Goal: Task Accomplishment & Management: Manage account settings

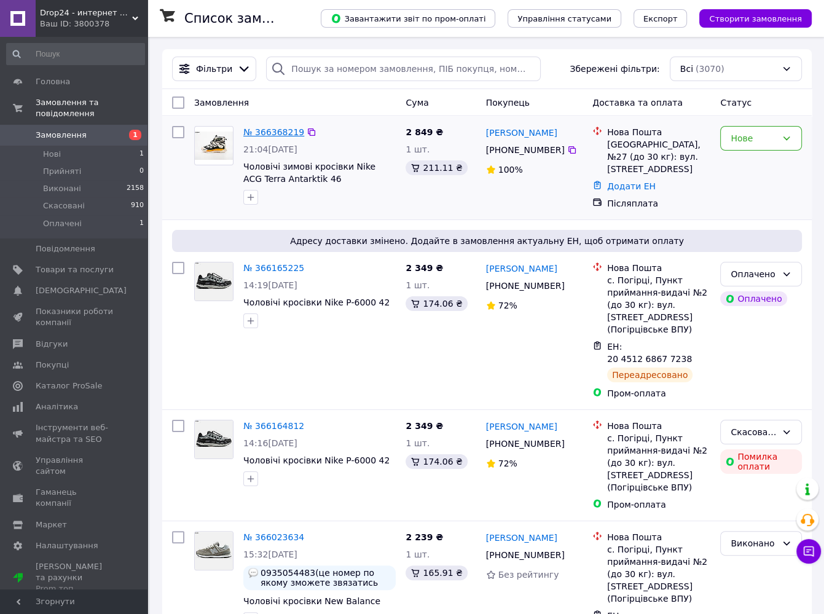
click at [272, 134] on link "№ 366368219" at bounding box center [273, 132] width 61 height 10
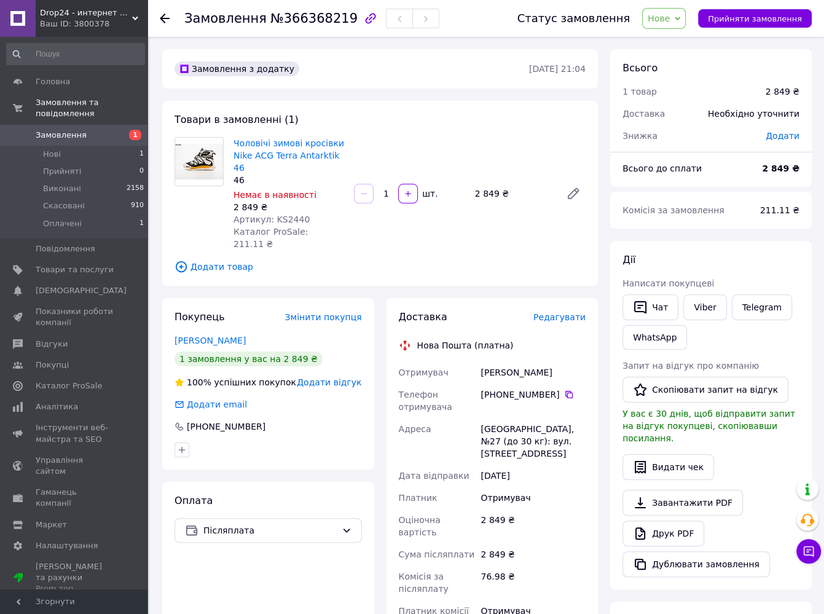
click at [166, 17] on icon at bounding box center [165, 19] width 10 height 10
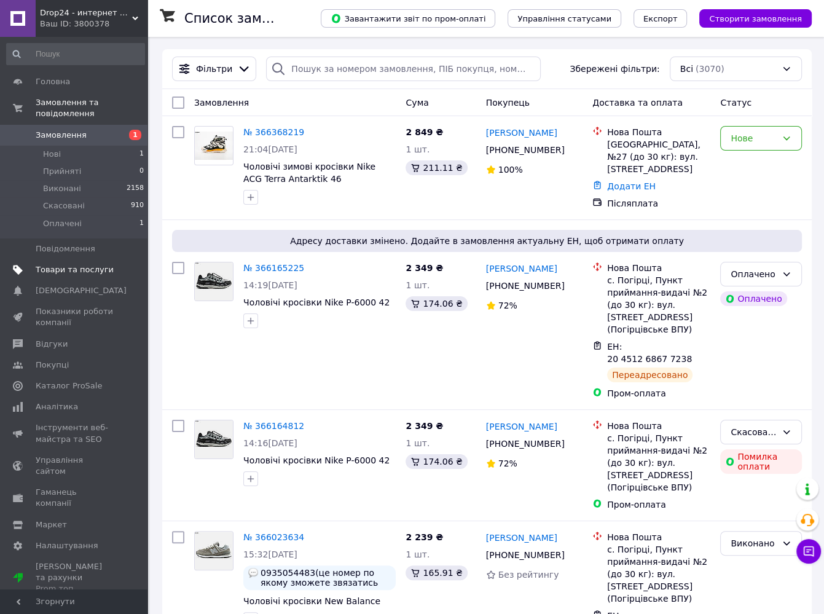
click at [69, 264] on span "Товари та послуги" at bounding box center [75, 269] width 78 height 11
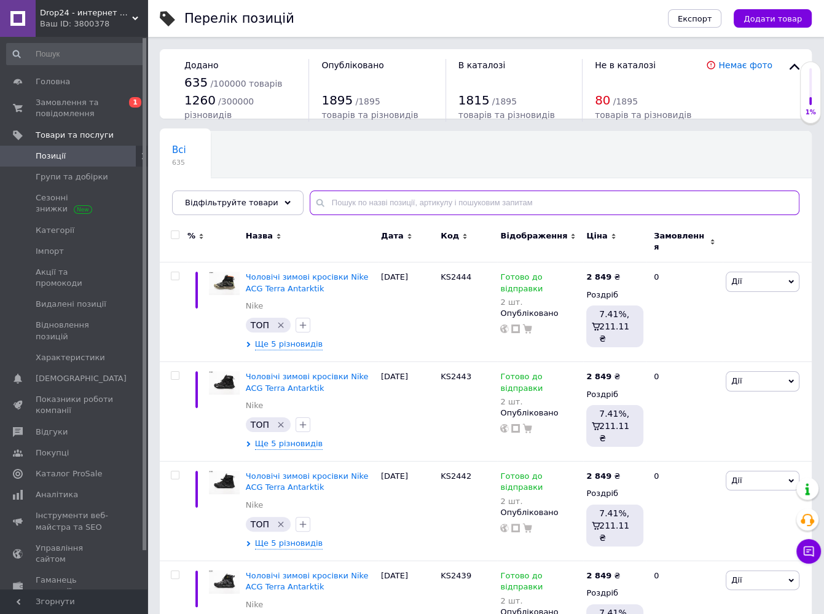
click at [343, 202] on input "text" at bounding box center [555, 202] width 490 height 25
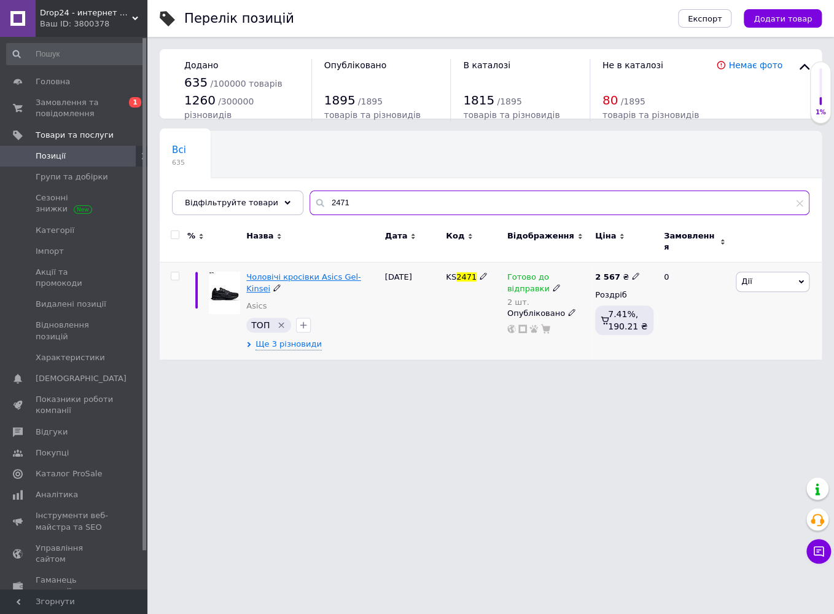
type input "2471"
click at [312, 272] on span "Чоловічі кросівки Asics Gel-Kinsei" at bounding box center [303, 282] width 114 height 20
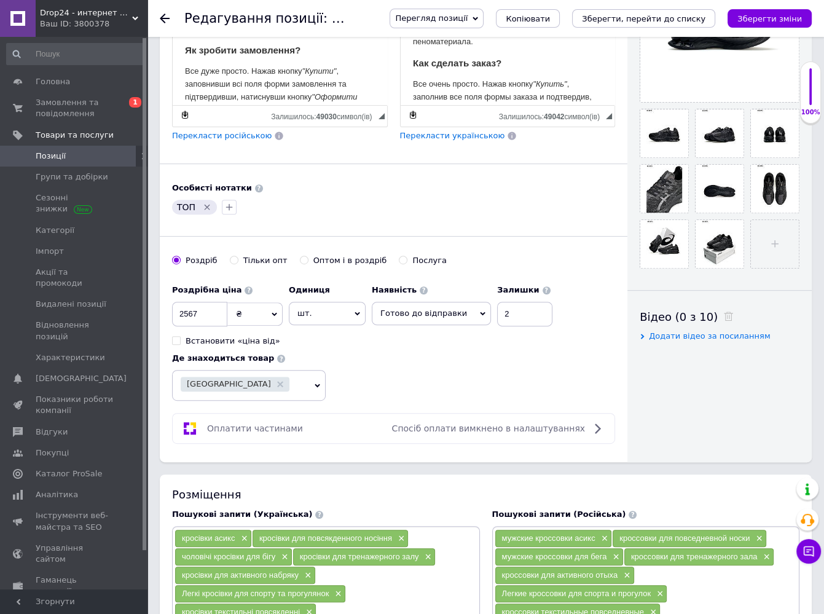
scroll to position [430, 0]
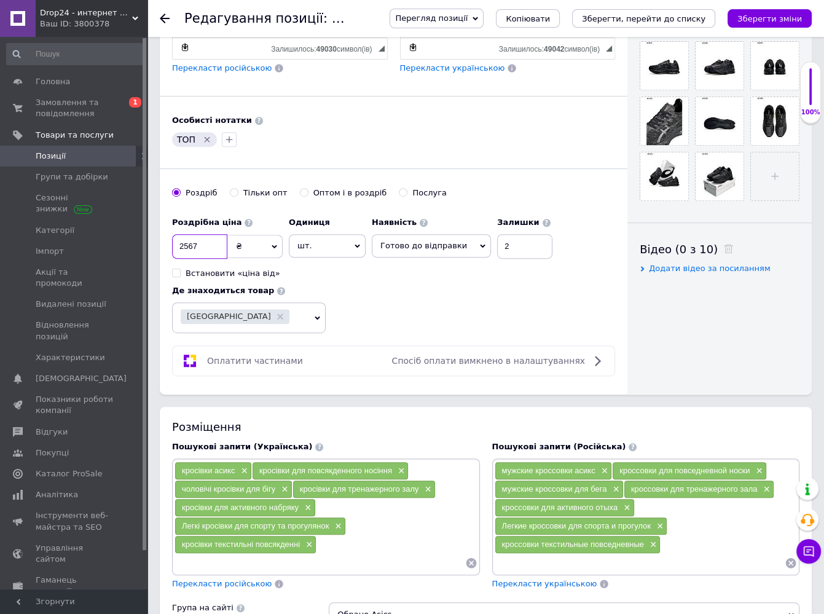
click at [200, 243] on input "2567" at bounding box center [199, 246] width 55 height 25
type input "2569"
click at [469, 559] on icon at bounding box center [471, 563] width 12 height 12
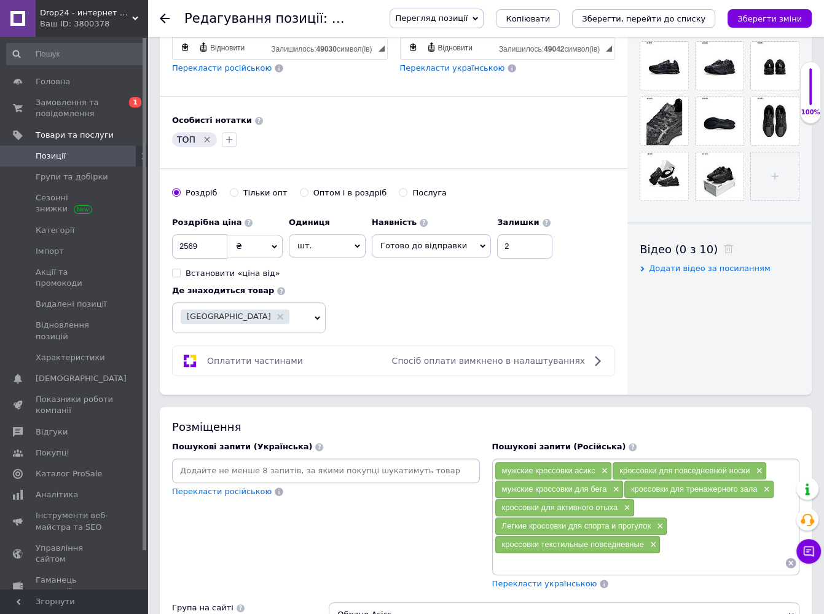
click at [788, 559] on icon at bounding box center [791, 563] width 10 height 10
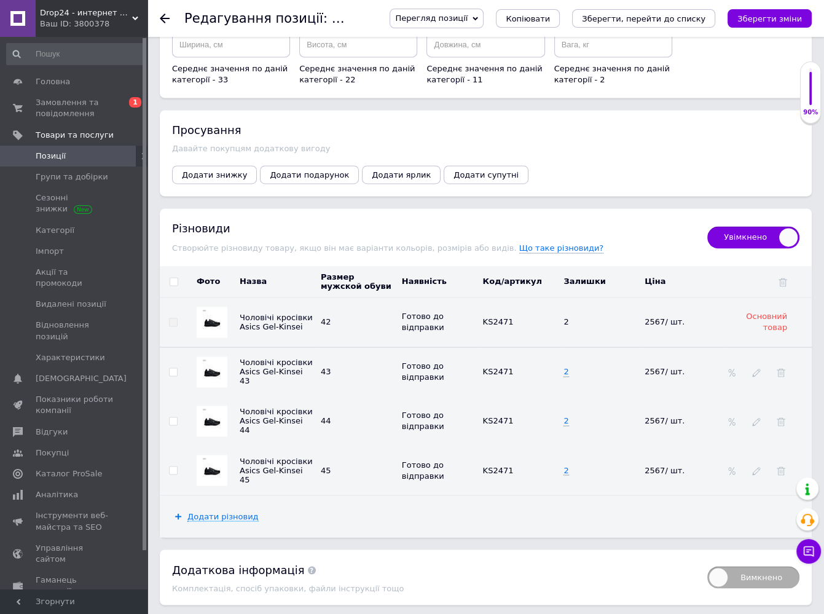
scroll to position [1659, 0]
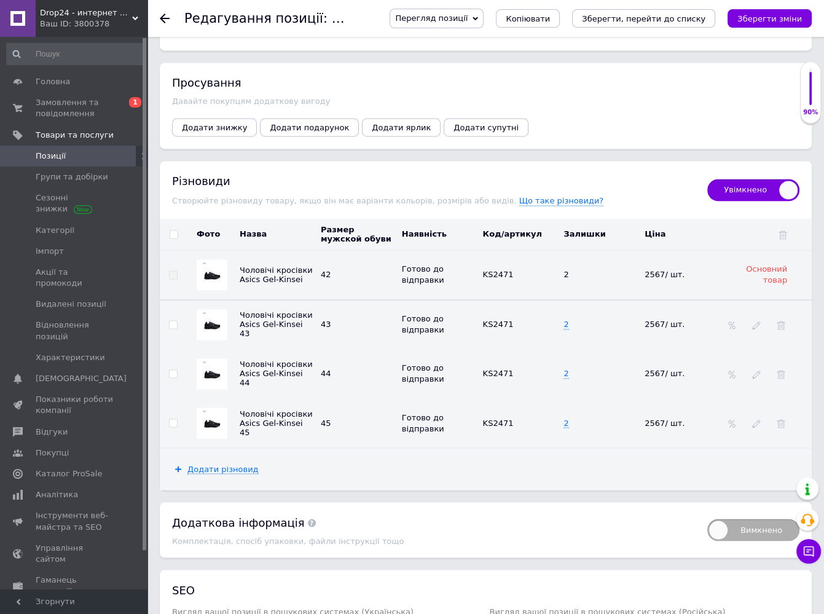
click at [170, 230] on input "checkbox" at bounding box center [174, 234] width 8 height 8
checkbox input "true"
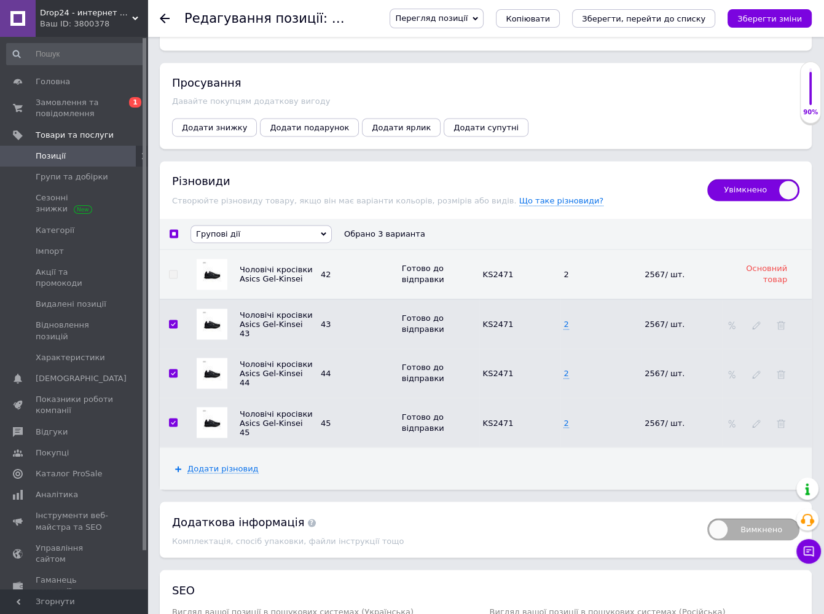
click at [195, 225] on span "Групові дії" at bounding box center [260, 234] width 141 height 18
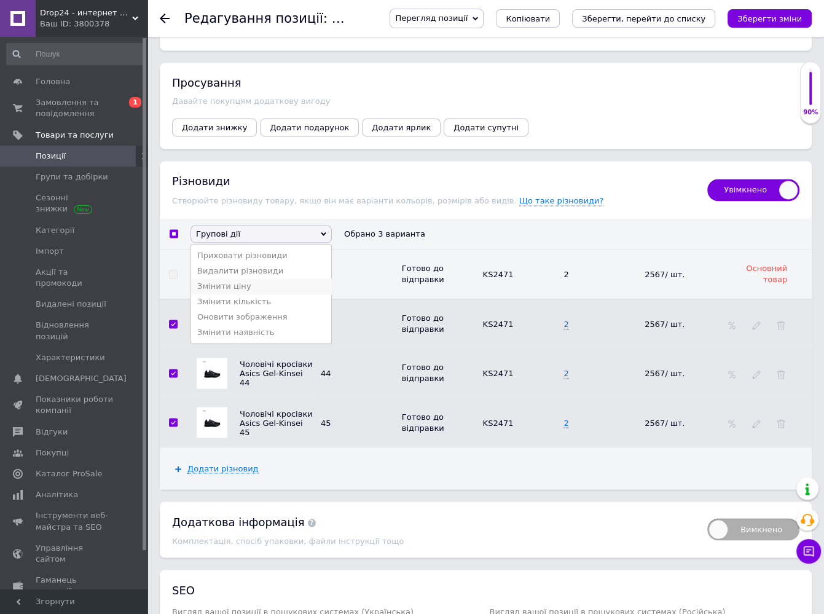
click at [222, 278] on li "Змінити ціну" at bounding box center [261, 285] width 140 height 15
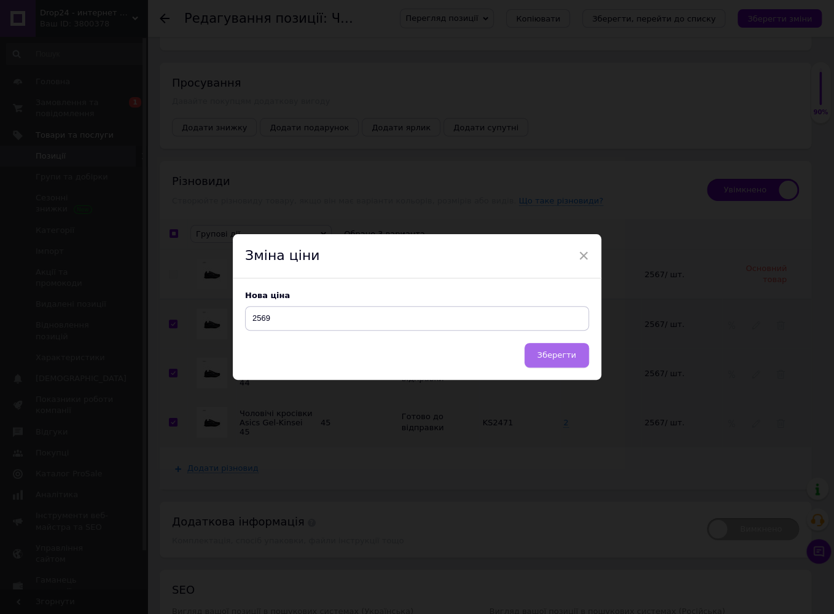
type input "2569"
click at [574, 350] on button "Зберегти" at bounding box center [557, 355] width 65 height 25
checkbox input "false"
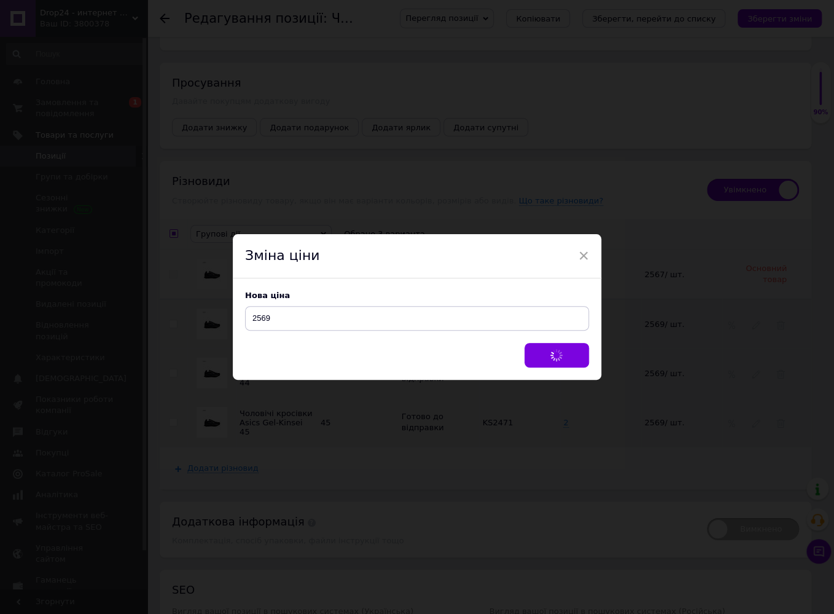
checkbox input "false"
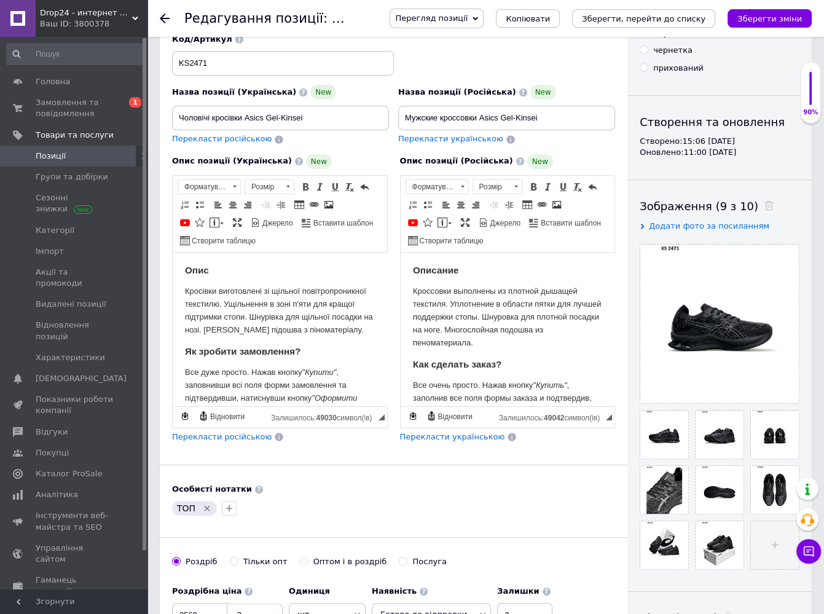
scroll to position [0, 0]
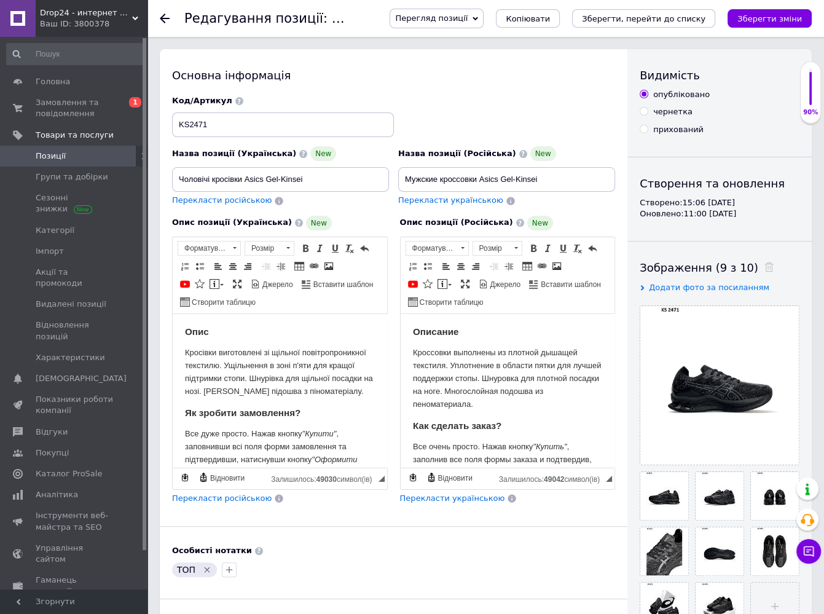
click at [351, 386] on p "Кросівки виготовлені зі щільної повітропроникної текстилю. Ущільнення в зоні п'…" at bounding box center [280, 372] width 190 height 51
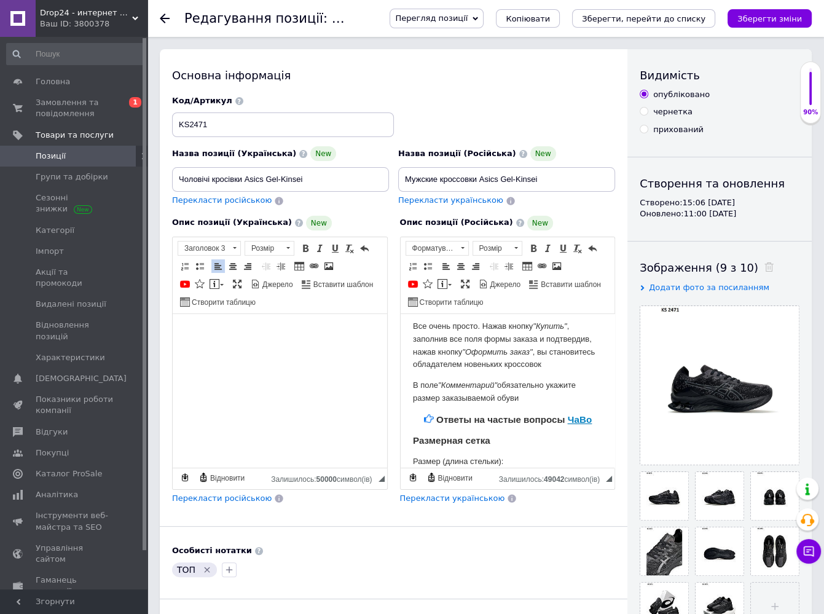
scroll to position [123, 0]
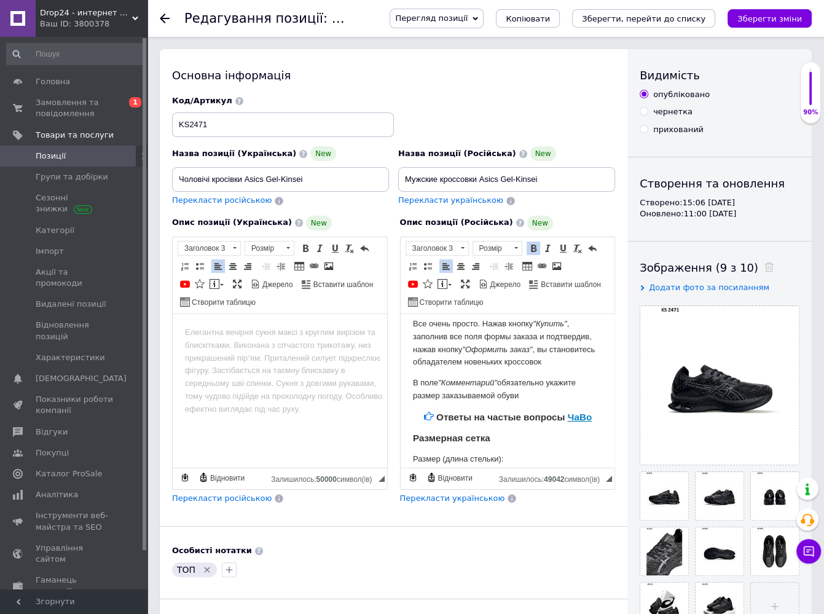
drag, startPoint x: 522, startPoint y: 396, endPoint x: 410, endPoint y: 386, distance: 112.3
click at [410, 386] on html "Описание Кроссовки выполнены из плотной дышащей текстиля. Уплотнение в области …" at bounding box center [507, 511] width 214 height 640
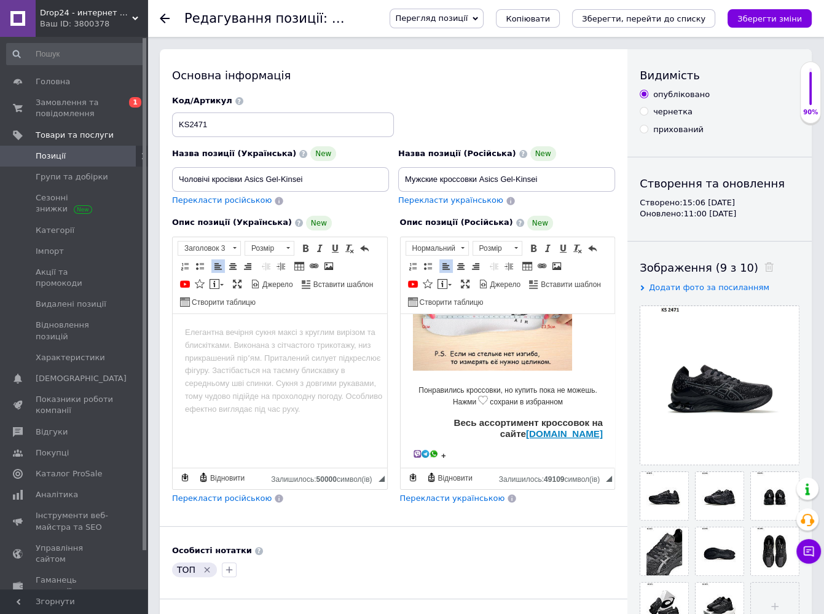
scroll to position [451, 0]
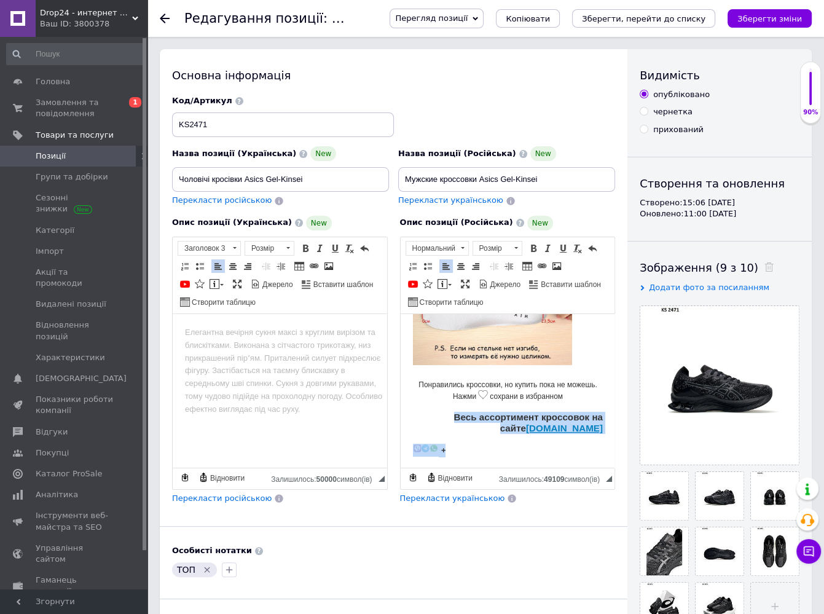
drag, startPoint x: 451, startPoint y: 452, endPoint x: 416, endPoint y: 420, distance: 47.8
click at [416, 420] on body "Описание Кроссовки выполнены из плотной дышащей текстиля. Уплотнение в области …" at bounding box center [507, 165] width 190 height 581
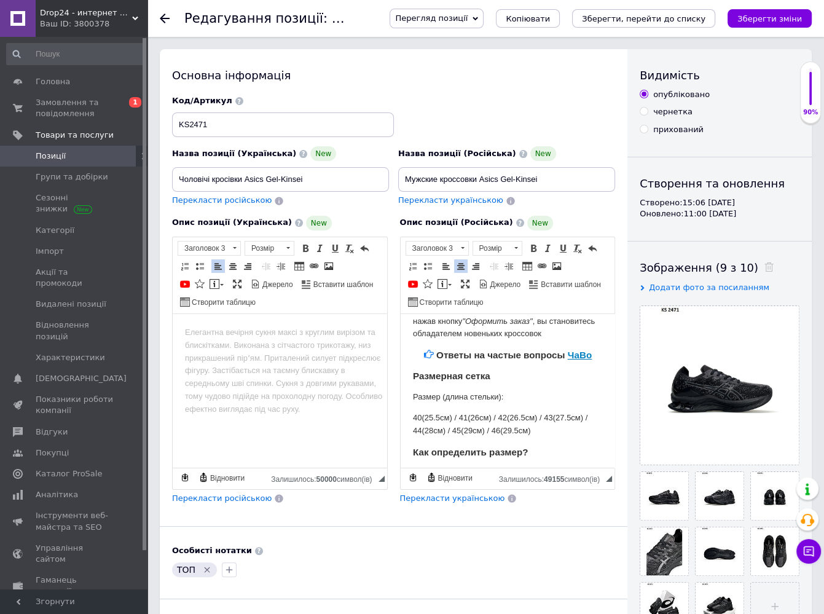
scroll to position [0, 0]
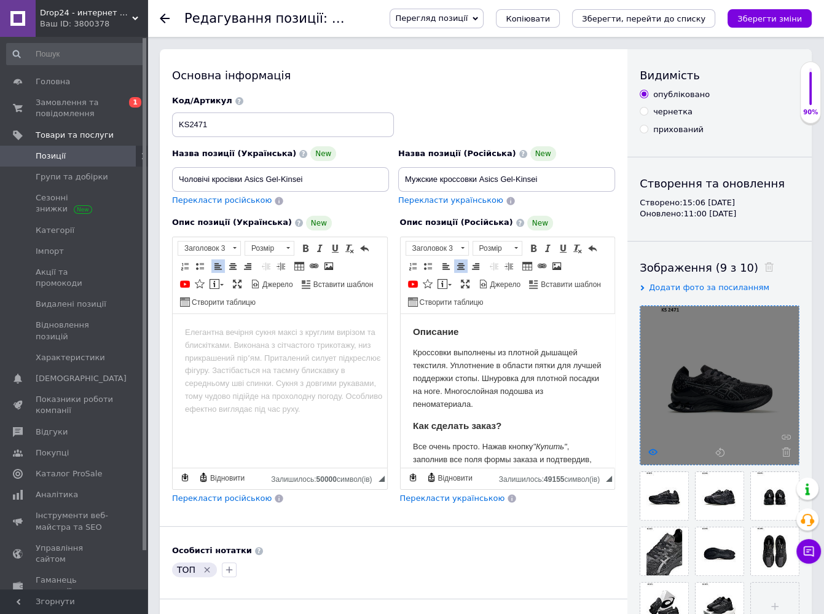
click at [654, 449] on use at bounding box center [652, 452] width 9 height 6
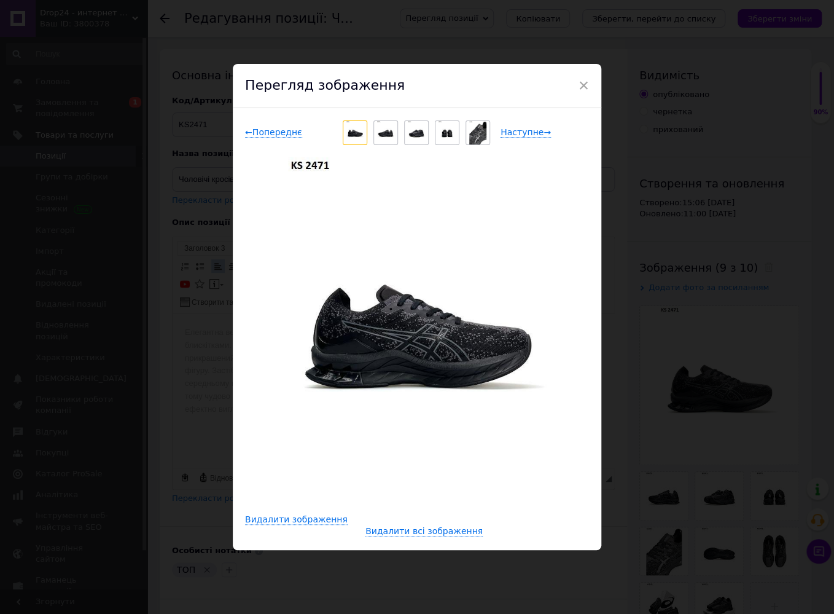
click at [379, 132] on img at bounding box center [386, 132] width 18 height 23
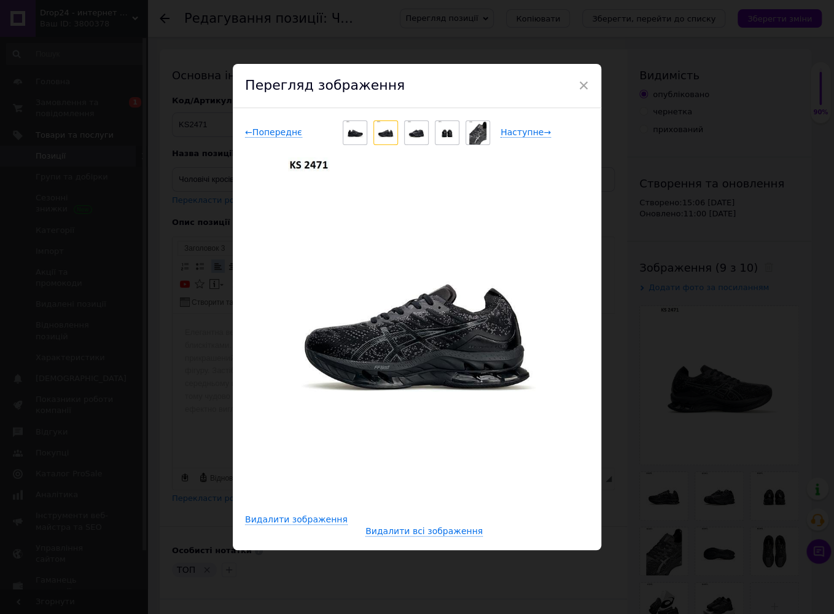
click at [409, 133] on img at bounding box center [417, 132] width 18 height 23
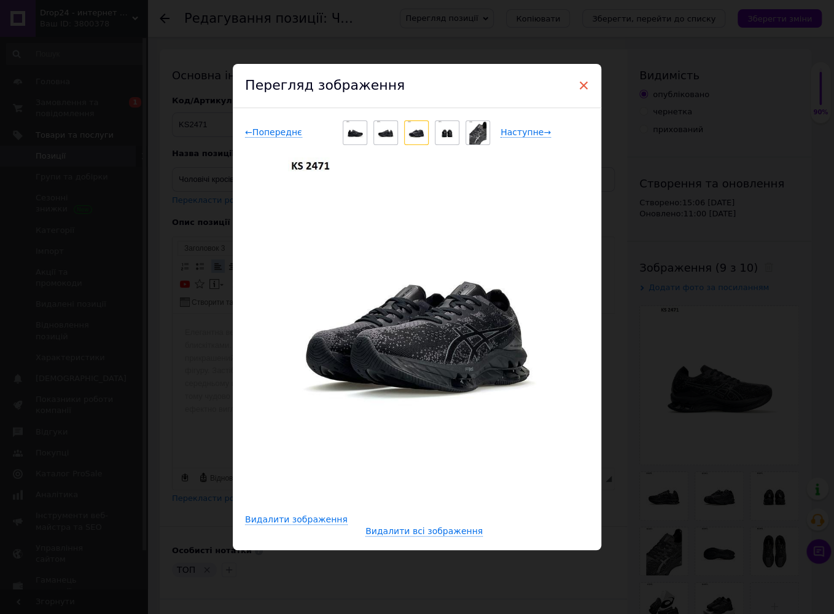
click at [581, 85] on span "×" at bounding box center [583, 85] width 11 height 21
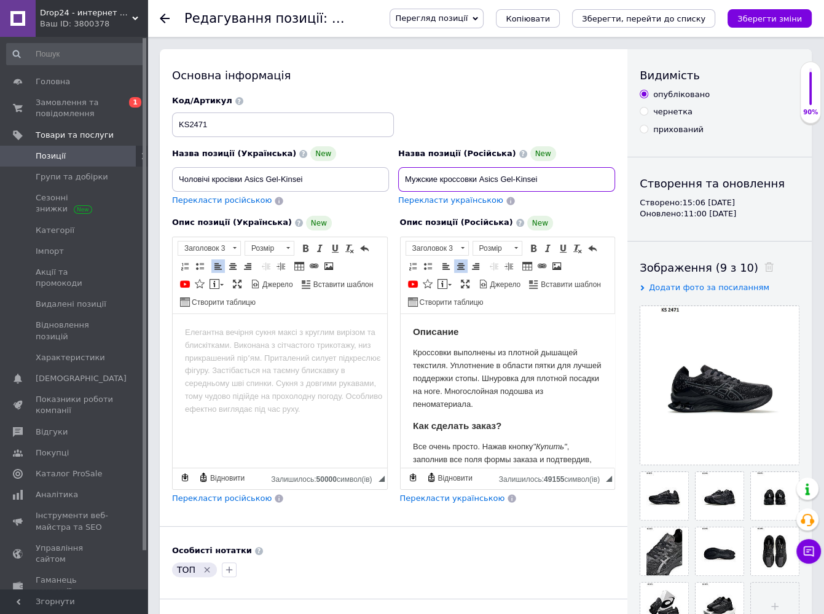
drag, startPoint x: 541, startPoint y: 179, endPoint x: 480, endPoint y: 179, distance: 60.8
click at [480, 179] on input "Мужские кроссовки Asics Gel-Kinsei" at bounding box center [506, 179] width 217 height 25
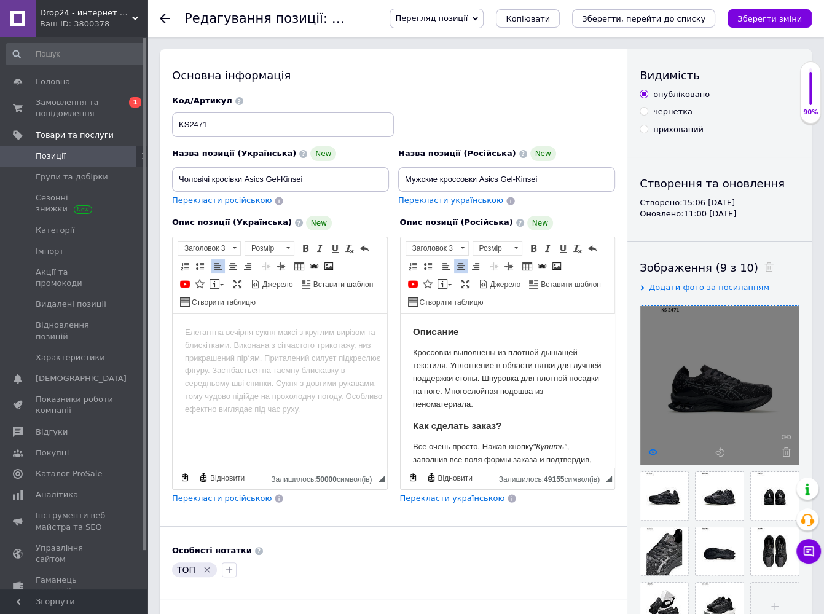
click at [651, 449] on use at bounding box center [652, 452] width 9 height 6
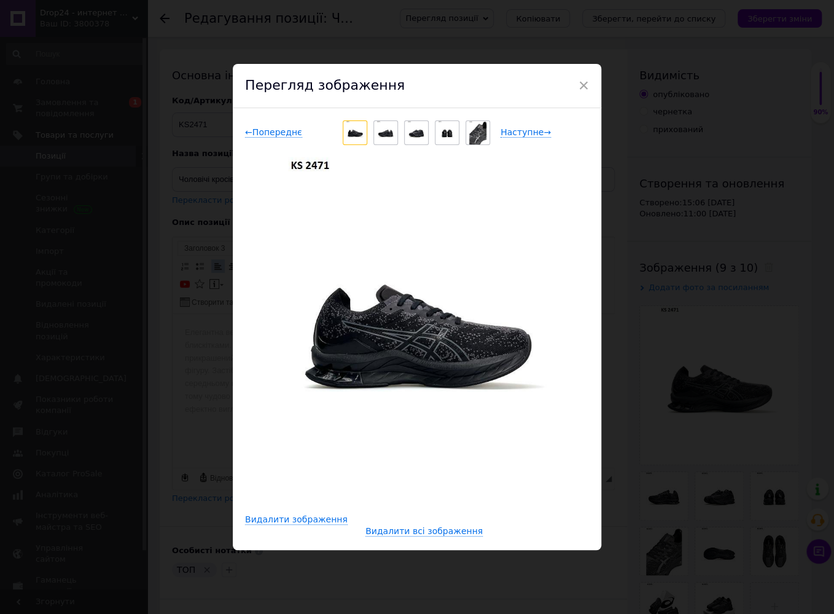
drag, startPoint x: 386, startPoint y: 138, endPoint x: 403, endPoint y: 137, distance: 17.2
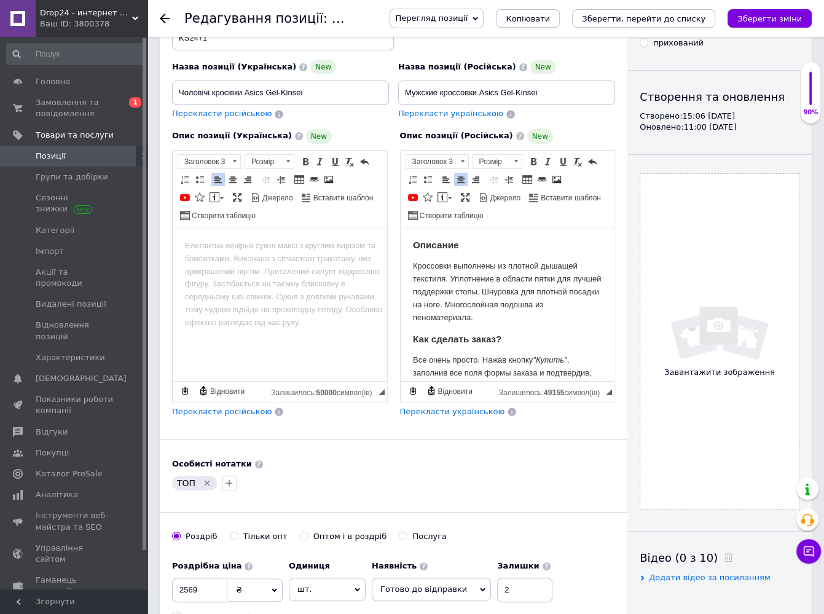
scroll to position [61, 0]
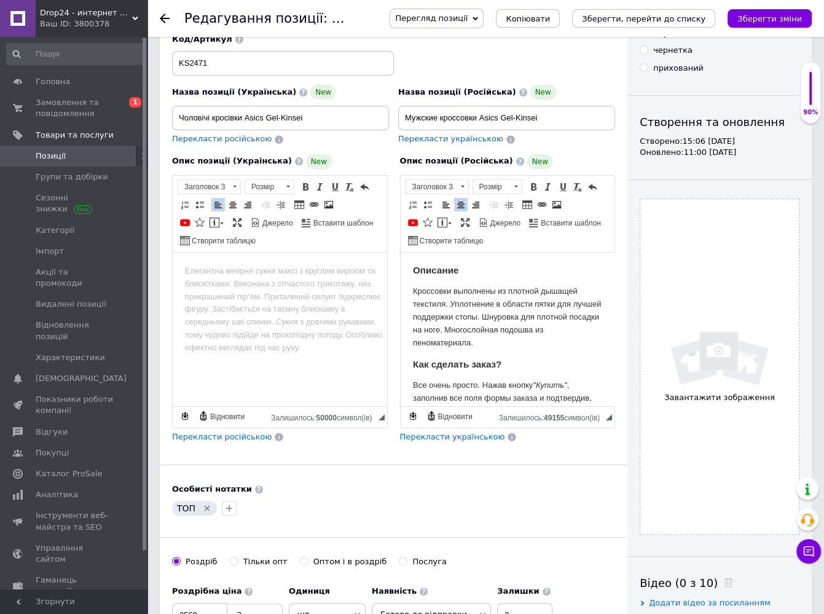
click at [715, 334] on img at bounding box center [719, 358] width 98 height 55
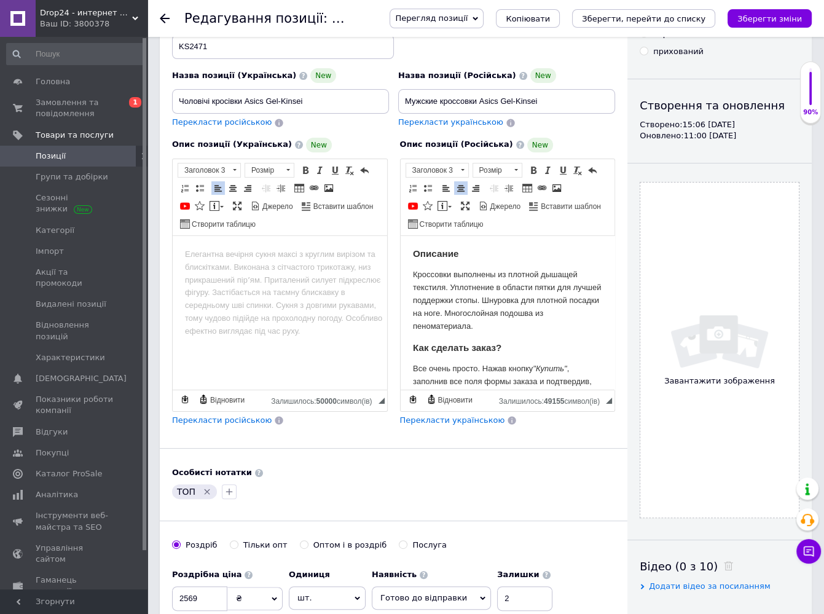
scroll to position [246, 0]
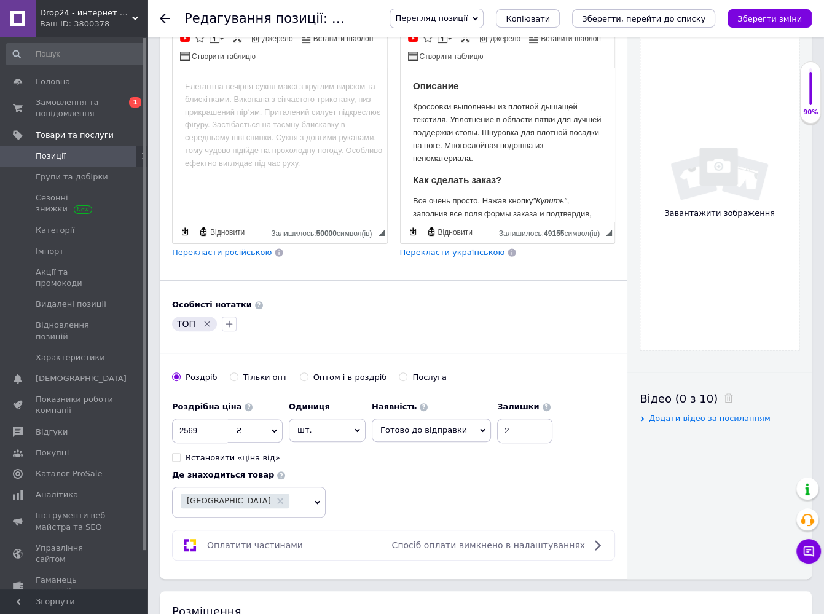
drag, startPoint x: 691, startPoint y: 292, endPoint x: 701, endPoint y: 251, distance: 42.5
click at [693, 287] on div "Завантажити зображення" at bounding box center [720, 182] width 160 height 336
click at [701, 226] on div "Завантажити зображення" at bounding box center [720, 182] width 160 height 336
click at [165, 21] on icon at bounding box center [165, 19] width 10 height 10
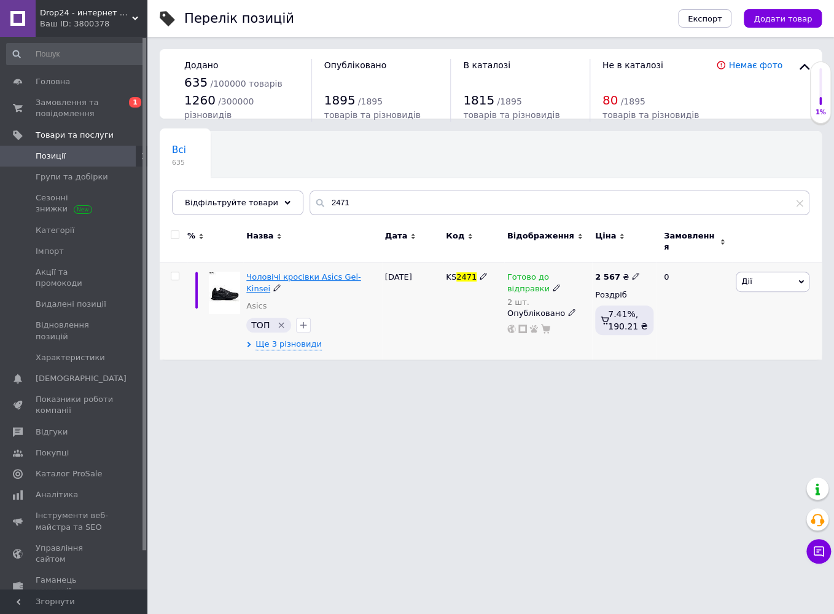
click at [275, 272] on span "Чоловічі кросівки Asics Gel-Kinsei" at bounding box center [303, 282] width 114 height 20
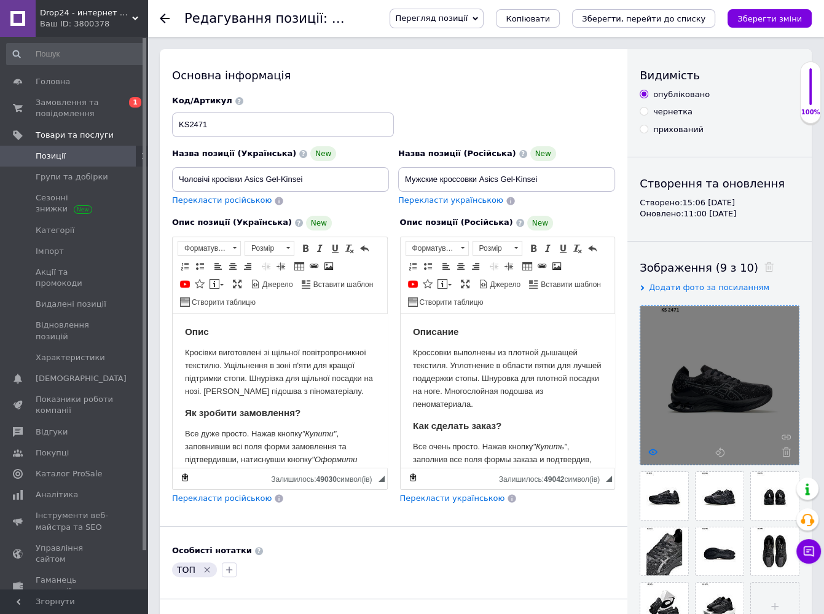
click at [653, 453] on use at bounding box center [652, 452] width 9 height 6
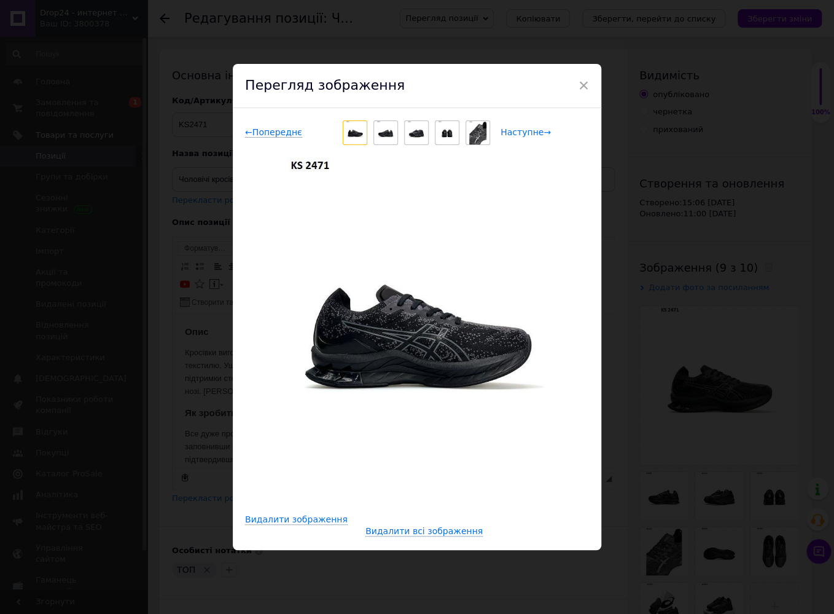
click at [516, 131] on span "Наступне →" at bounding box center [526, 132] width 50 height 10
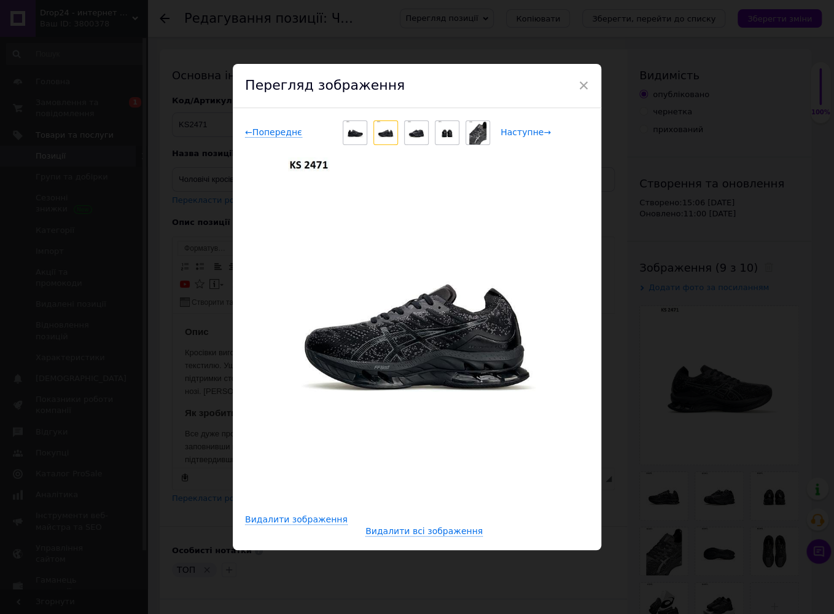
click at [516, 131] on span "Наступне →" at bounding box center [526, 132] width 50 height 10
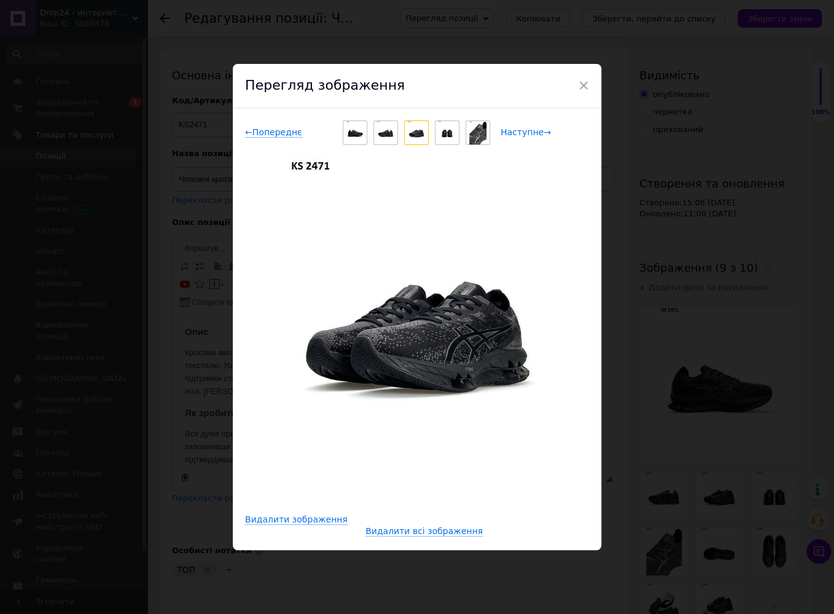
click at [516, 131] on span "Наступне →" at bounding box center [526, 132] width 50 height 10
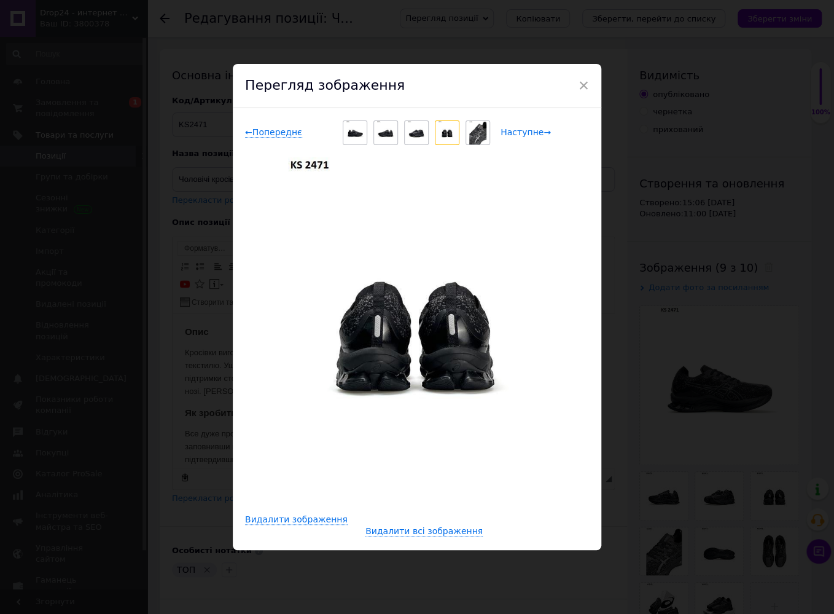
click at [516, 131] on span "Наступне →" at bounding box center [526, 132] width 50 height 10
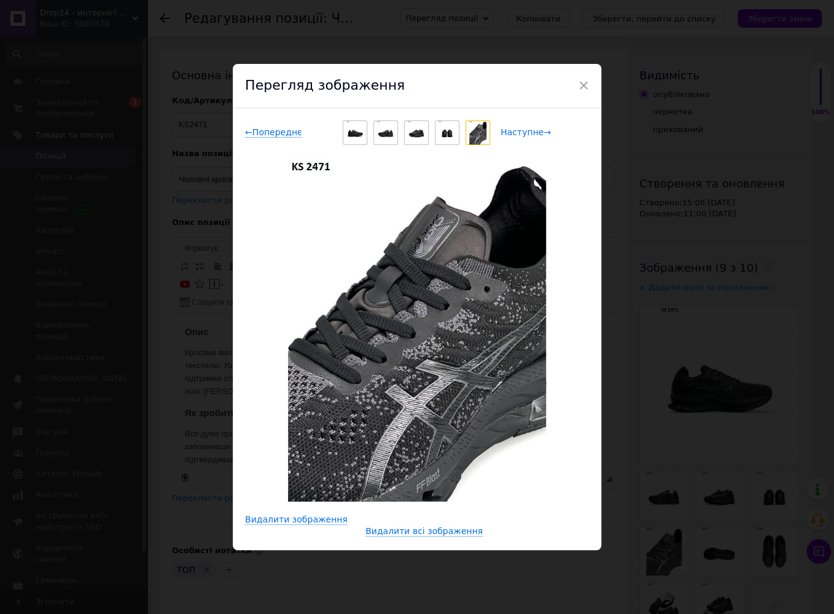
click at [516, 131] on span "Наступне →" at bounding box center [526, 132] width 50 height 10
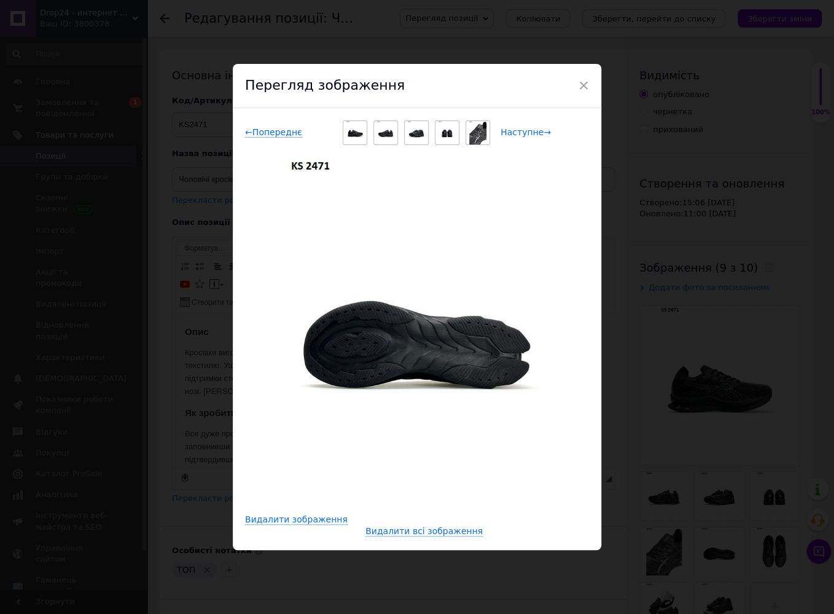
click at [516, 131] on span "Наступне →" at bounding box center [526, 132] width 50 height 10
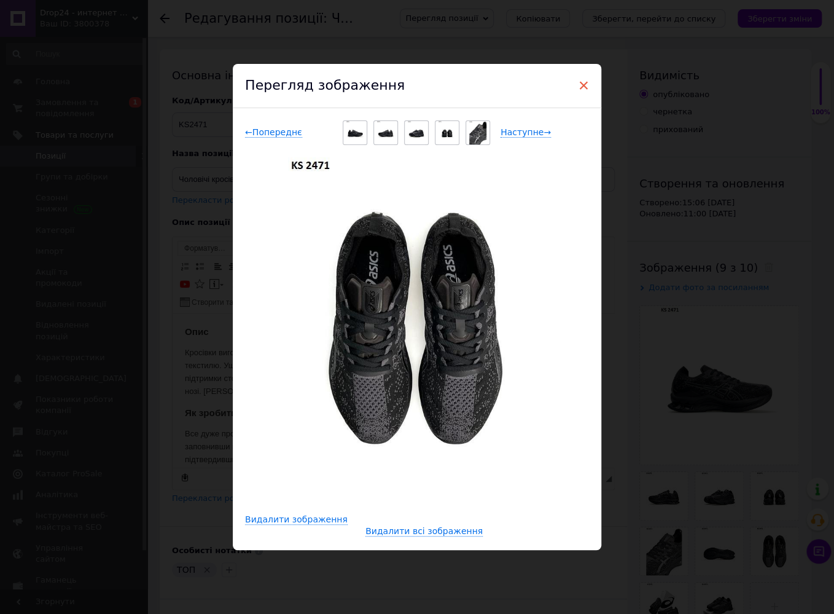
click at [578, 86] on span "×" at bounding box center [583, 85] width 11 height 21
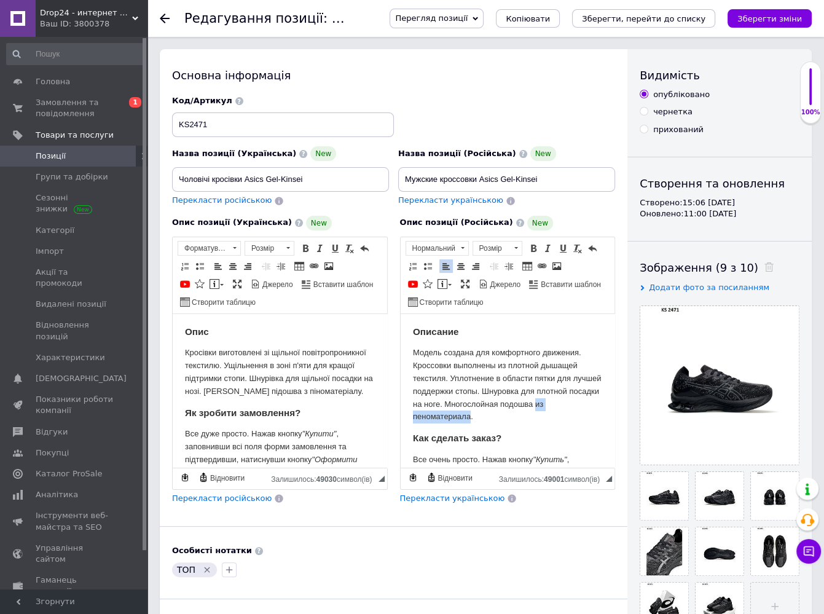
drag, startPoint x: 447, startPoint y: 417, endPoint x: 514, endPoint y: 417, distance: 66.4
click at [514, 417] on p "Модель создана для комфортного движения. Кроссовки выполнены из плотной дышащей…" at bounding box center [507, 385] width 190 height 77
click at [545, 436] on h3 "Как сделать заказ?" at bounding box center [507, 438] width 190 height 11
drag, startPoint x: 447, startPoint y: 418, endPoint x: 1070, endPoint y: 721, distance: 692.5
click at [513, 417] on p "Модель создана для комфортного движения. Кроссовки выполнены из плотной дышащей…" at bounding box center [507, 385] width 190 height 77
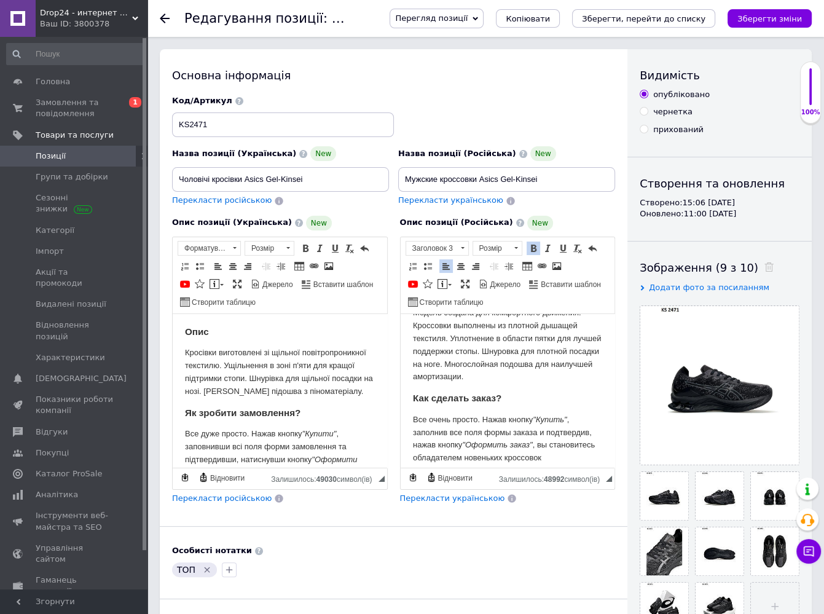
scroll to position [123, 0]
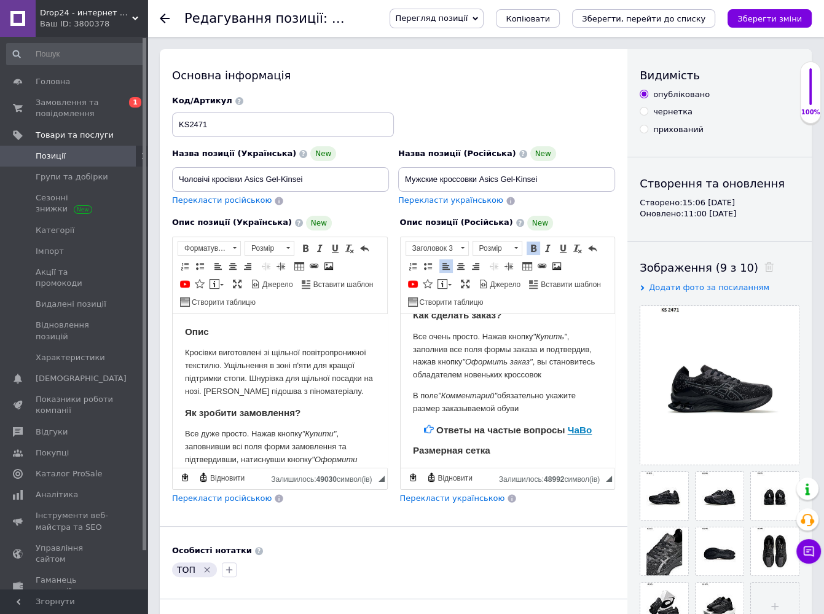
drag, startPoint x: 529, startPoint y: 411, endPoint x: 410, endPoint y: 397, distance: 120.0
click at [410, 397] on html "Описание Модель создана для комфортного движения. Кроссовки выполнены из плотно…" at bounding box center [507, 517] width 214 height 653
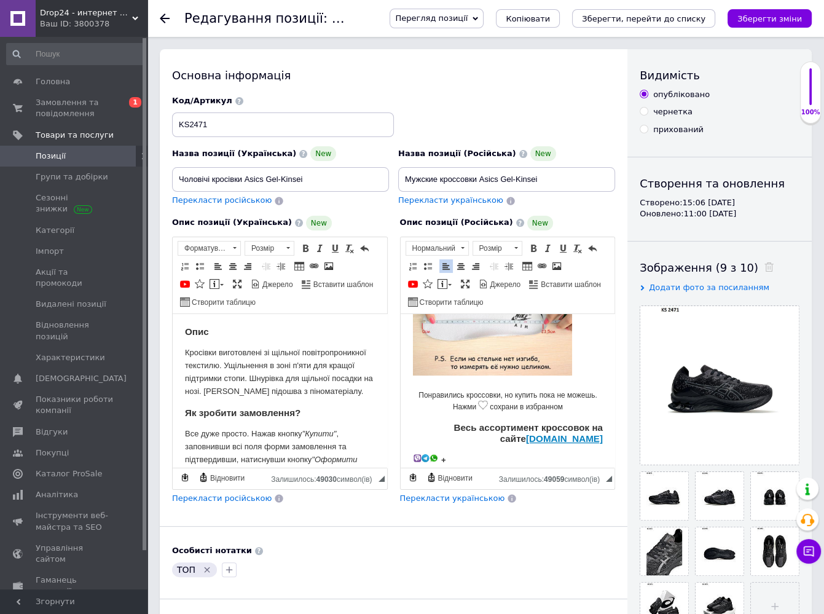
scroll to position [464, 0]
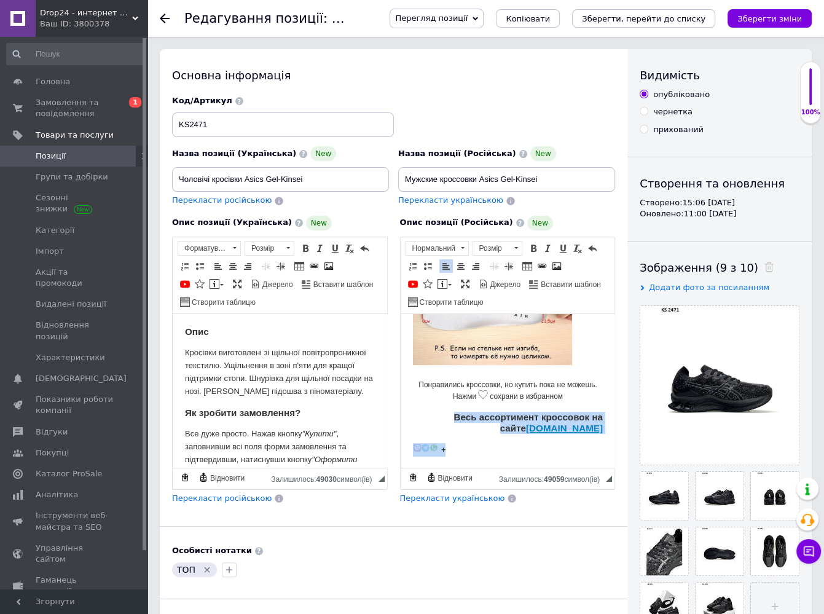
drag, startPoint x: 463, startPoint y: 453, endPoint x: 415, endPoint y: 418, distance: 59.0
click at [415, 418] on body "Описание Модель создана для комфортного движения. Кроссовки выполнены из плотно…" at bounding box center [507, 159] width 190 height 594
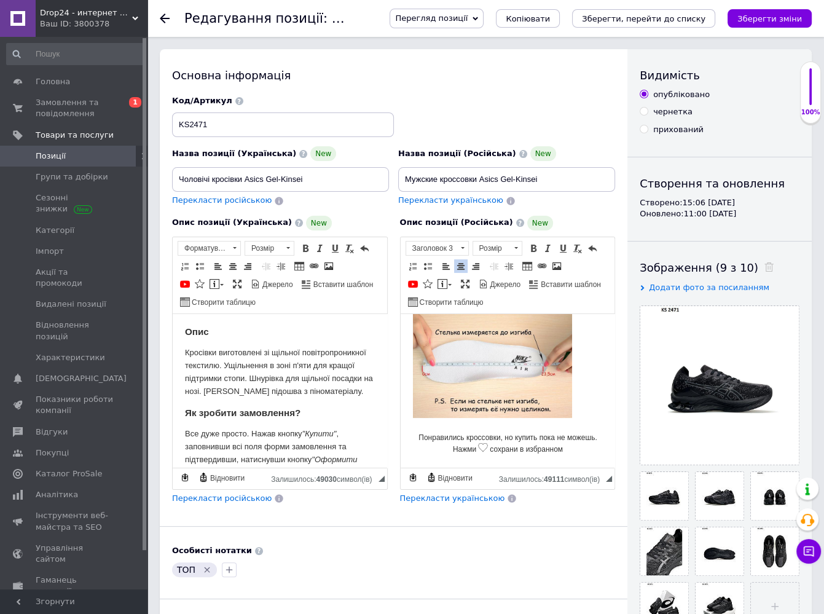
scroll to position [410, 0]
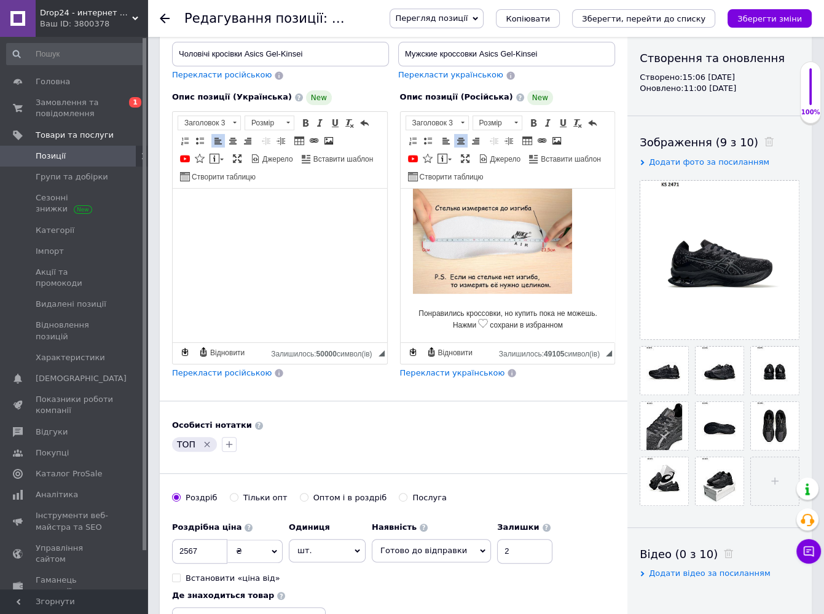
scroll to position [369, 0]
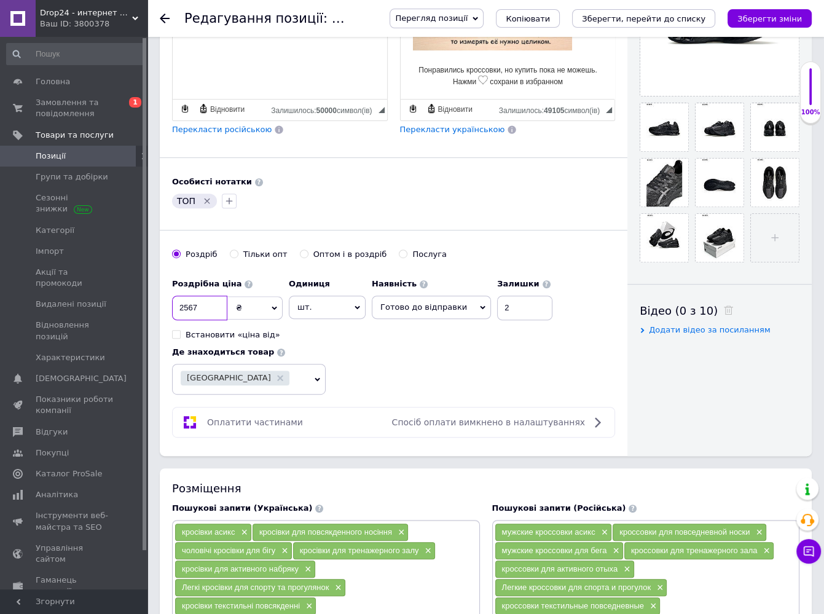
drag, startPoint x: 192, startPoint y: 306, endPoint x: 202, endPoint y: 305, distance: 9.3
click at [199, 307] on input "2567" at bounding box center [199, 308] width 55 height 25
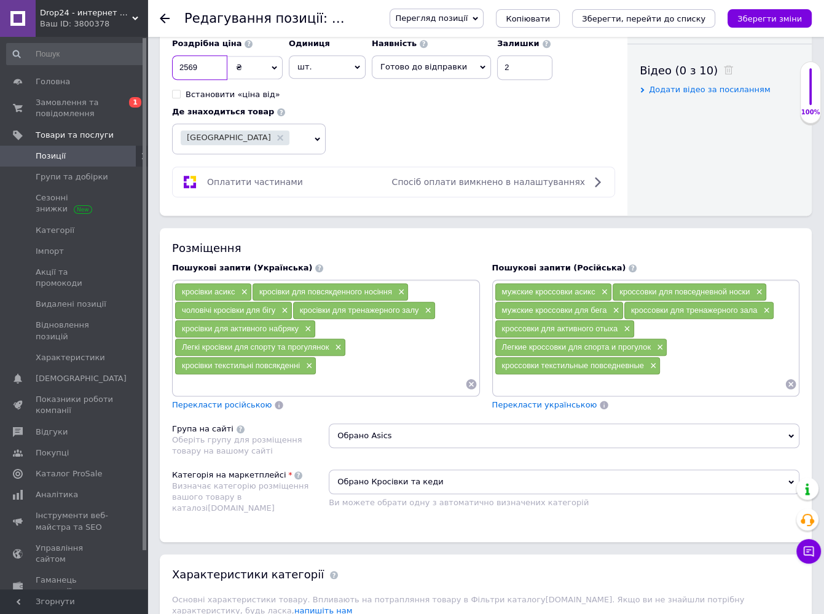
scroll to position [614, 0]
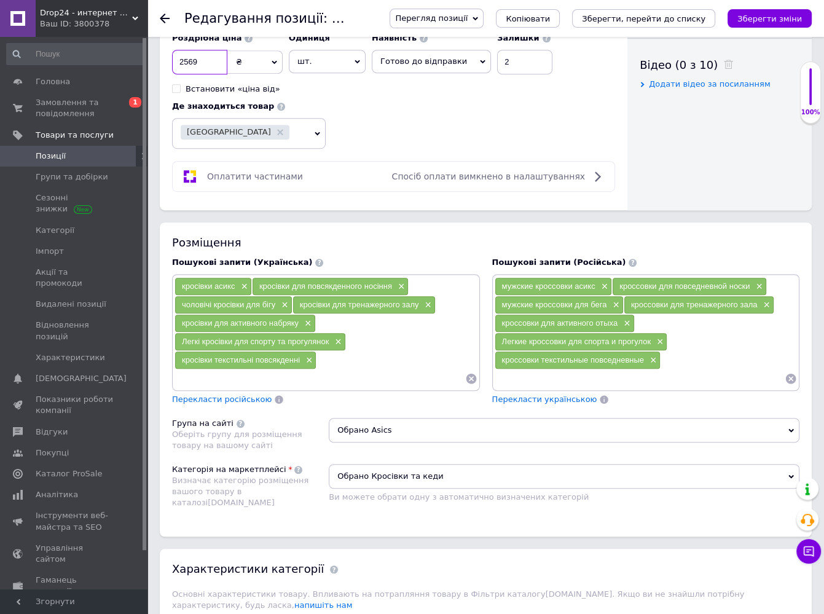
type input "2569"
click at [474, 376] on icon at bounding box center [471, 379] width 10 height 10
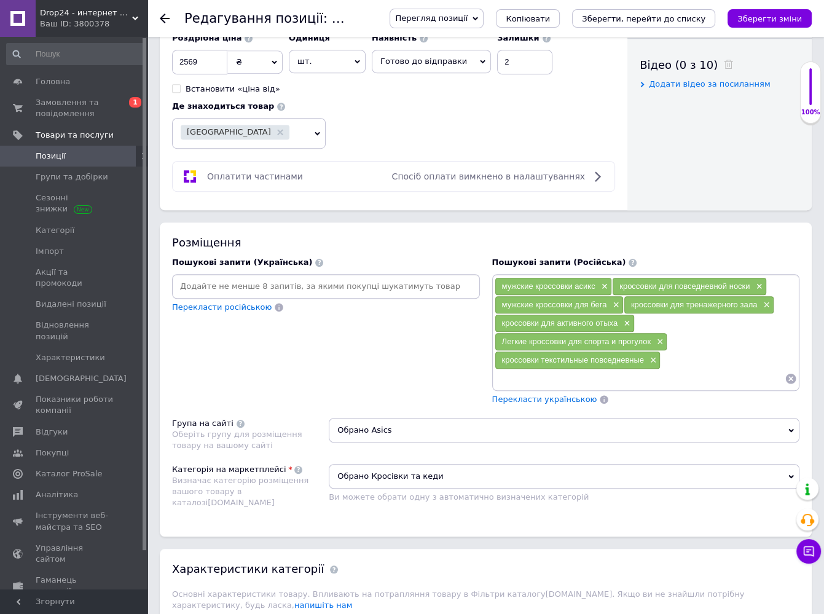
click at [791, 375] on icon at bounding box center [791, 379] width 10 height 10
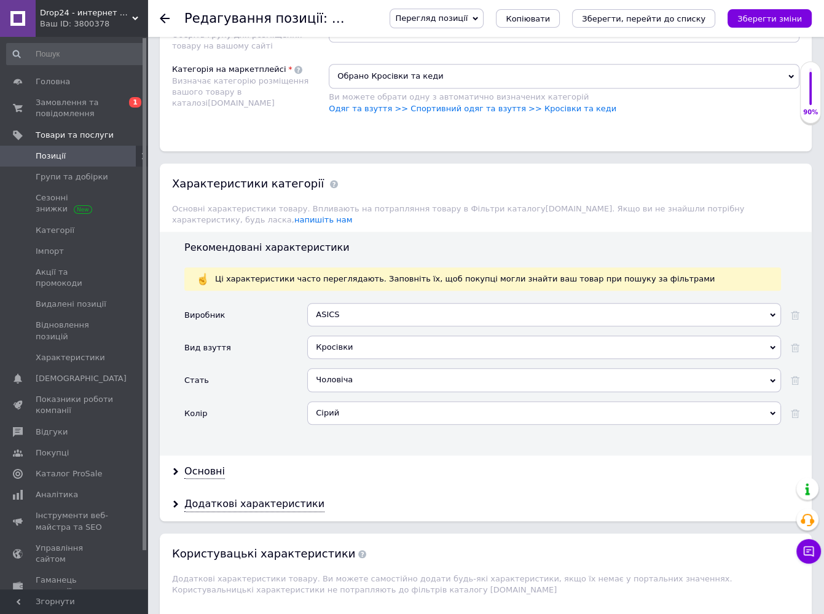
scroll to position [1045, 0]
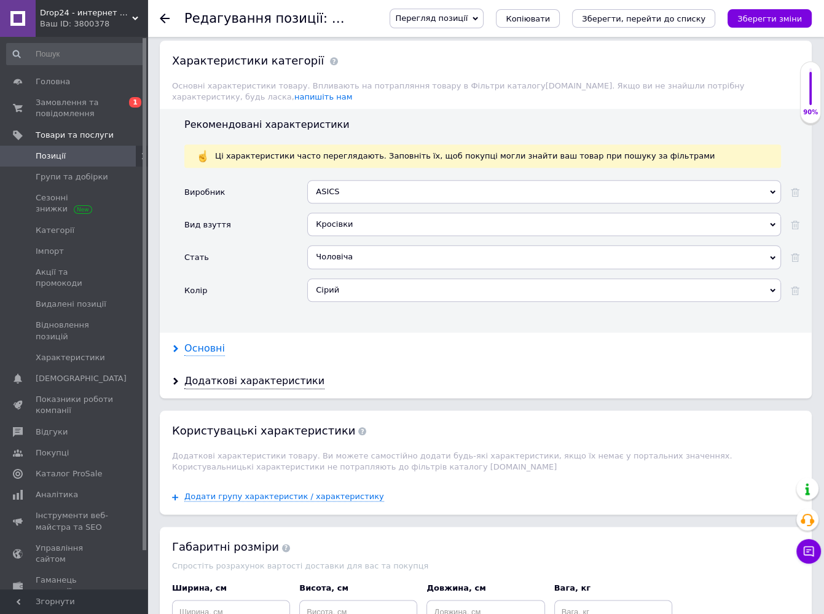
click at [207, 342] on div "Основні" at bounding box center [204, 349] width 41 height 14
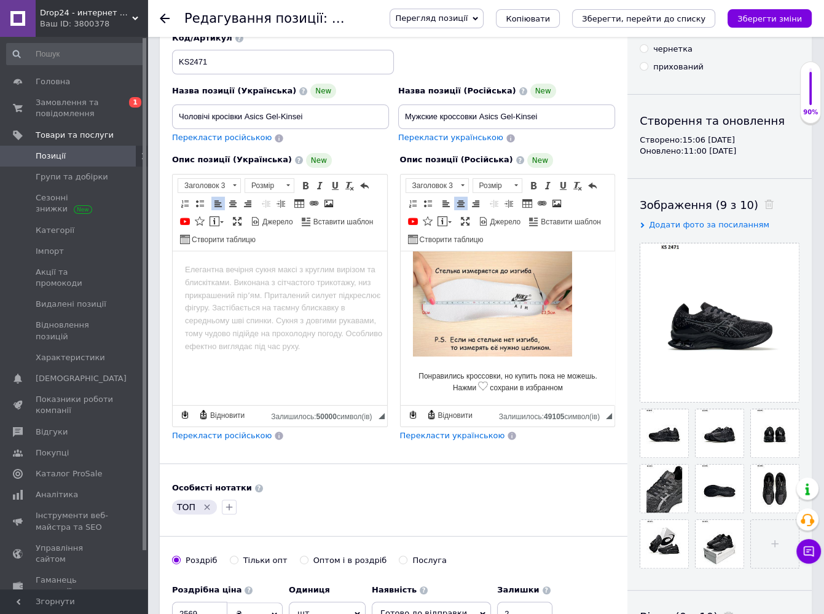
scroll to position [0, 0]
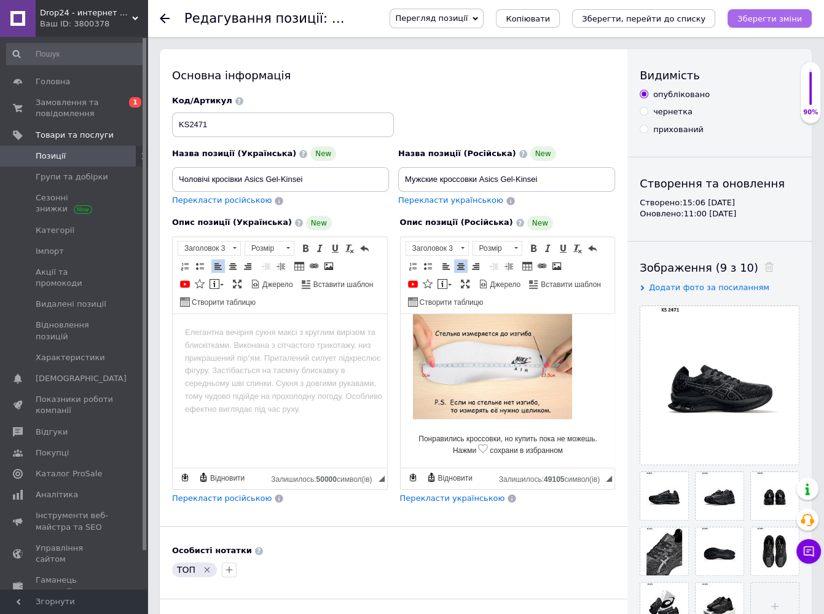
click at [755, 10] on button "Зберегти зміни" at bounding box center [770, 18] width 84 height 18
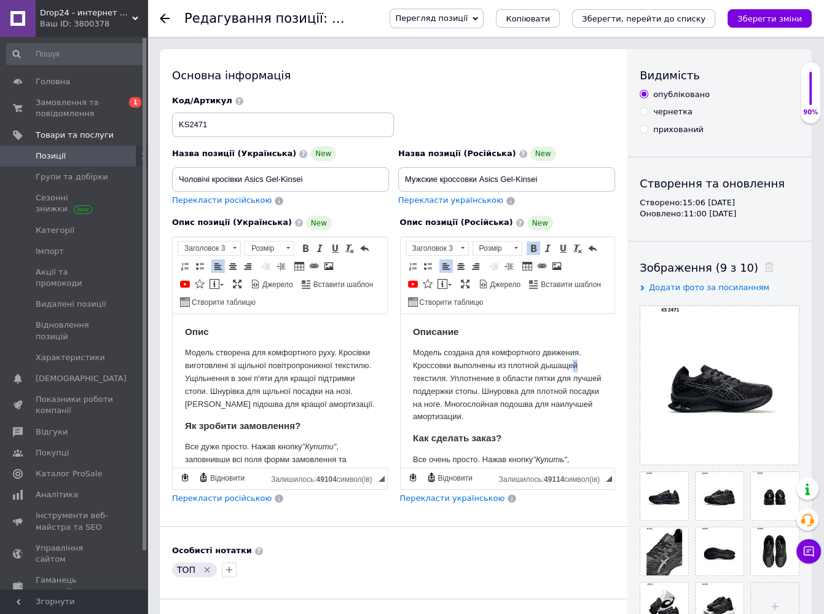
click at [576, 364] on p "Модель создана для комфортного движения. Кроссовки выполнены из плотной дышащей…" at bounding box center [507, 385] width 190 height 77
click at [299, 365] on p "Модель створена для комфортного руху. Кросівки виготовлені зі щільної повітропр…" at bounding box center [280, 379] width 190 height 64
click at [312, 386] on p "Модель створена для комфортного руху. Кросівки виготовлені зі щільного повітроп…" at bounding box center [280, 385] width 190 height 77
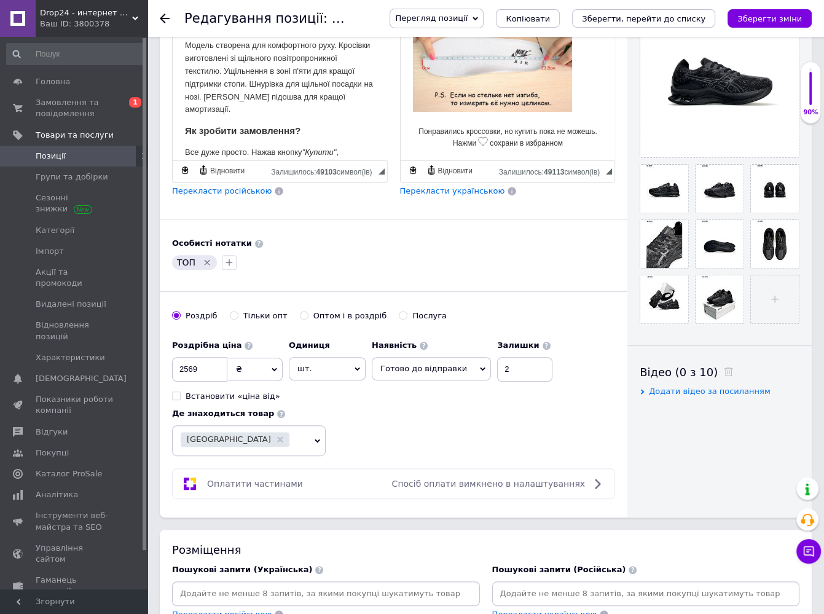
scroll to position [614, 0]
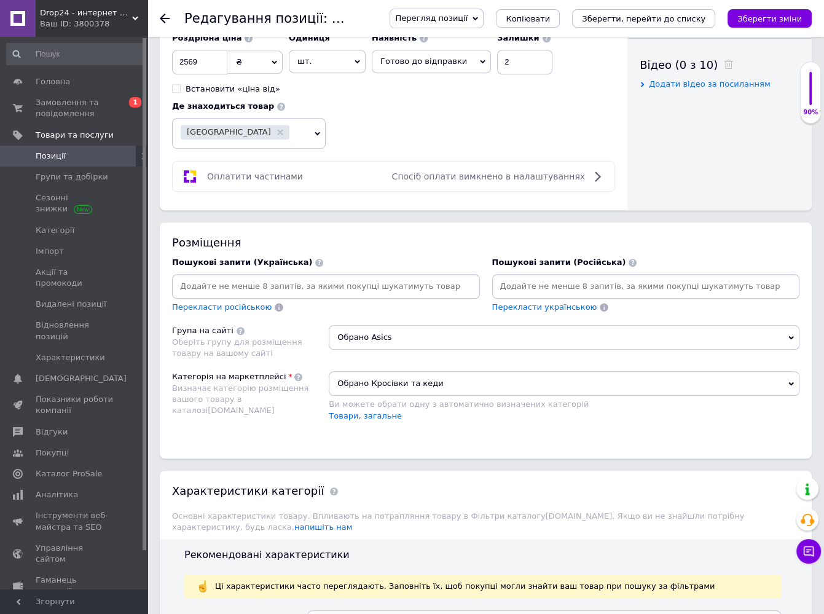
click at [528, 277] on input at bounding box center [646, 286] width 303 height 18
type input "кроссовки [PERSON_NAME]"
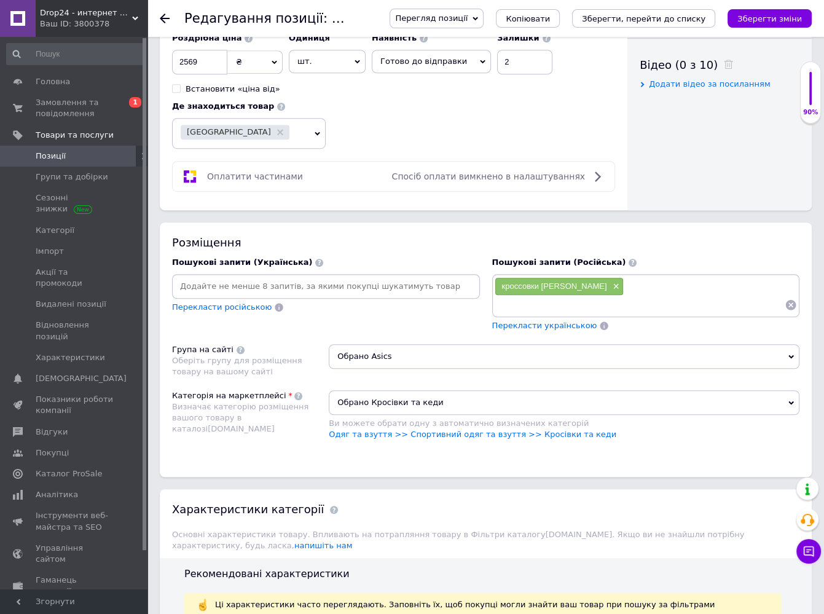
click at [676, 296] on input at bounding box center [640, 305] width 291 height 18
paste input "легкие летние кроссовки в сетку"
type input "легкие летние кроссовки в сетку"
click at [641, 300] on input at bounding box center [640, 305] width 291 height 18
paste input "кроссовки с хорошей амортизацией"
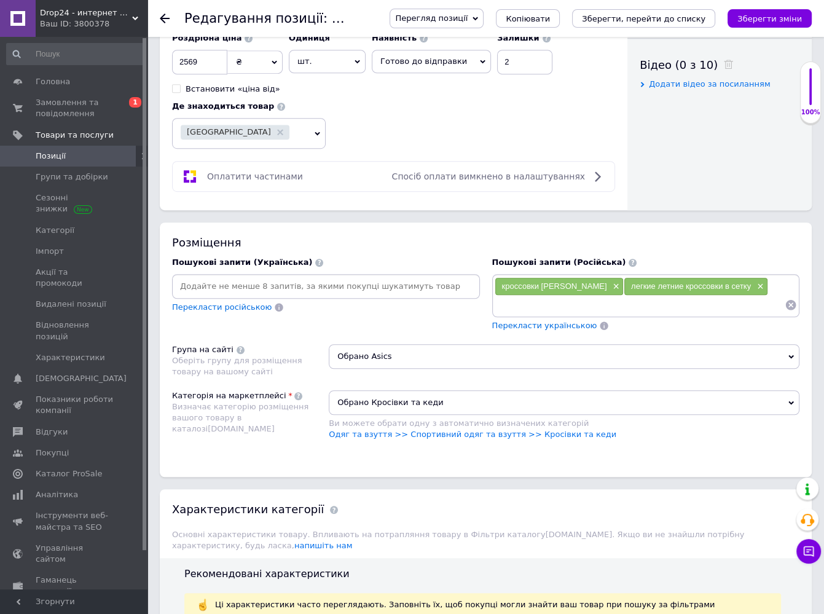
type input "кроссовки с хорошей амортизацией"
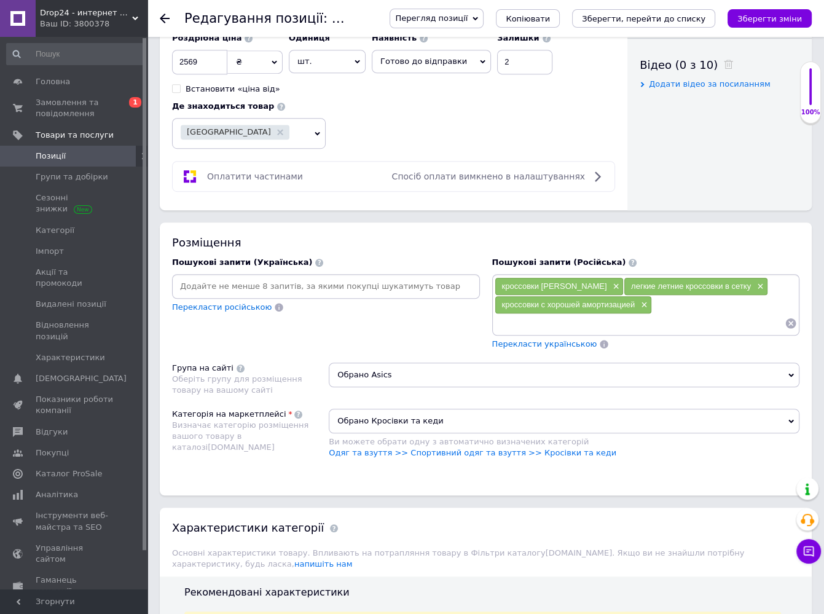
click at [667, 322] on input at bounding box center [640, 323] width 291 height 18
paste input "мужские кроссовки для активного отдыха"
type input "мужские кроссовки для активного отдыха"
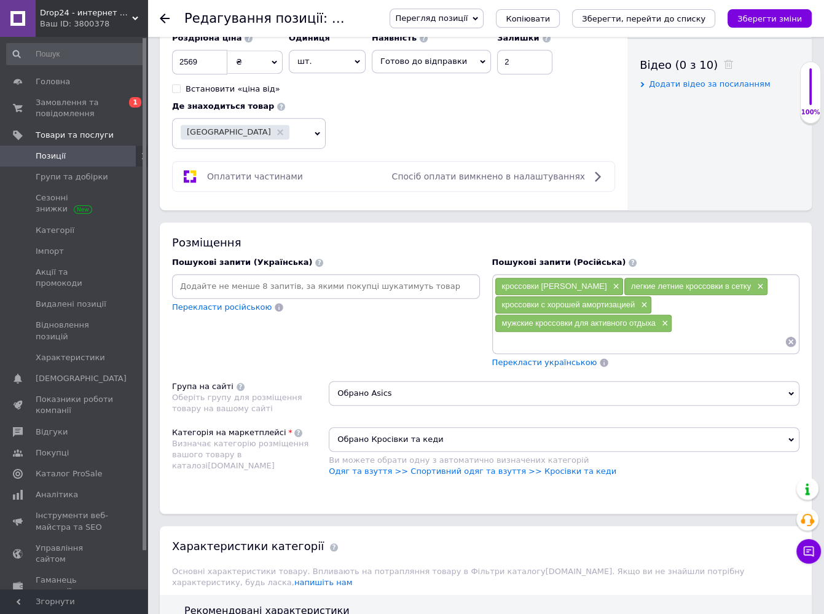
click at [660, 343] on input at bounding box center [640, 341] width 291 height 18
paste input "мужские кроссовки для прогулок и путешествий"
type input "мужские кроссовки для прогулок и путешествий"
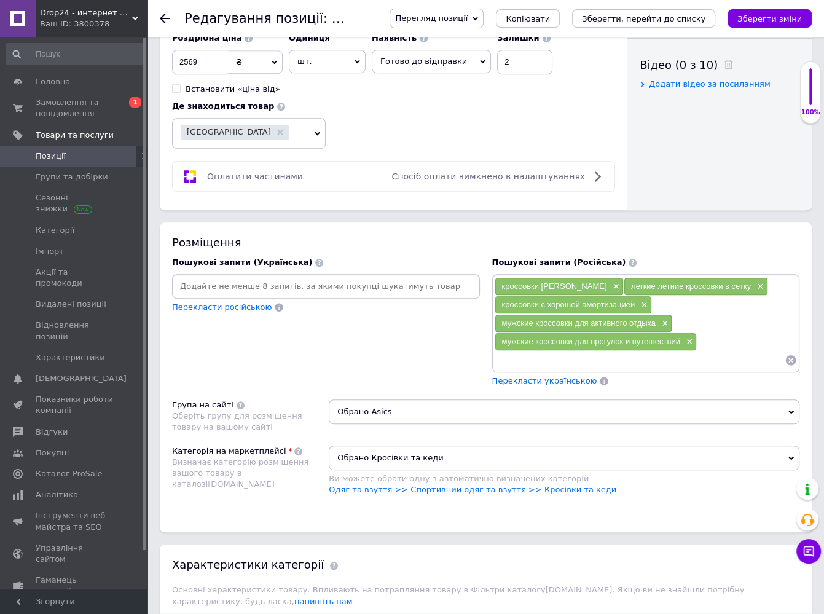
click at [640, 352] on input at bounding box center [640, 360] width 291 height 18
paste input "удобные мужские кроссовки для прогулок"
type input "удобные мужские кроссовки для прогулок"
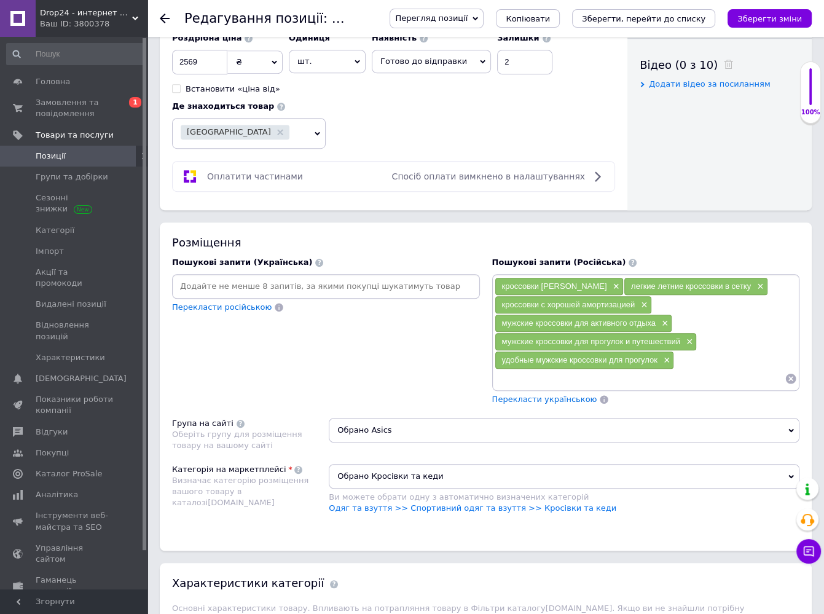
click at [644, 372] on input at bounding box center [640, 378] width 291 height 18
paste input "Модные мужские кроссовки"
type input "Модные мужские кроссовки"
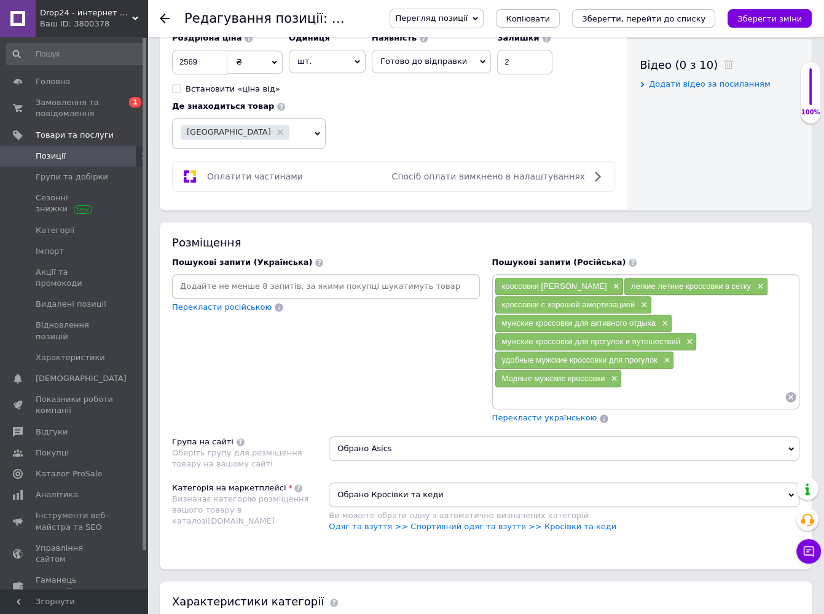
click at [688, 393] on input at bounding box center [640, 397] width 291 height 18
paste input "Удобные кроссовки на каждый день"
type input "Удобные кроссовки на каждый день"
click at [613, 391] on input at bounding box center [640, 397] width 291 height 18
paste input "Мужские спортивные кроссовки"
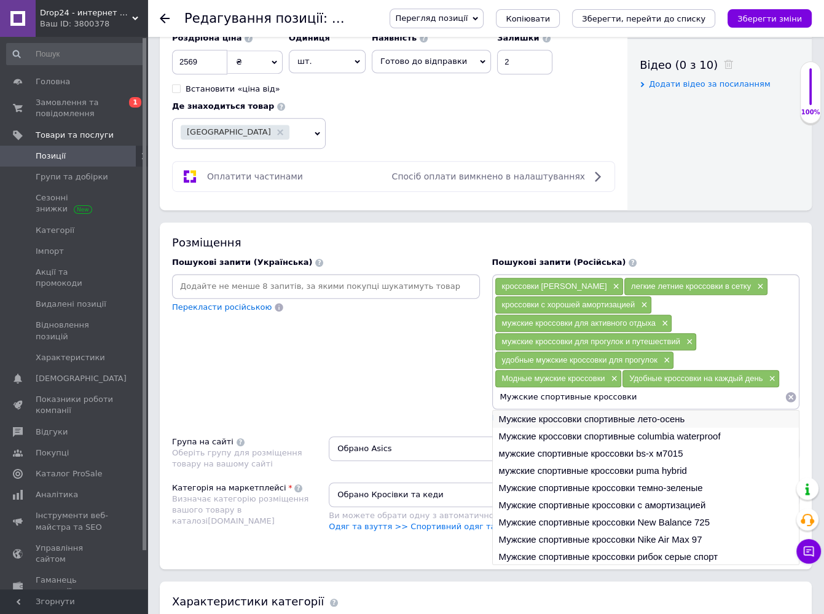
type input "Мужские спортивные кроссовки"
click at [713, 413] on li "Мужские кроссовки спортивные лето-осень" at bounding box center [646, 418] width 307 height 17
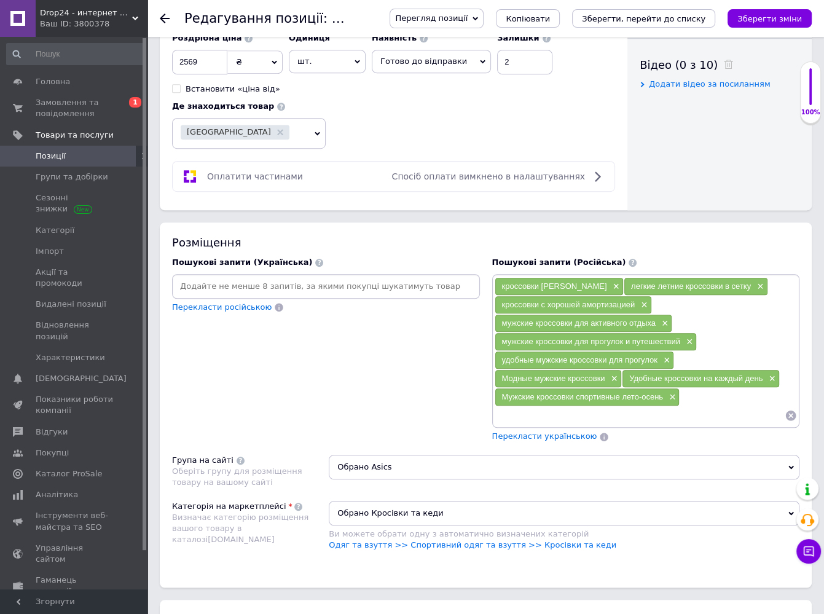
click at [641, 412] on input at bounding box center [640, 415] width 291 height 18
paste input "мужские спортивные беговые"
type input "мужские спортивные беговые"
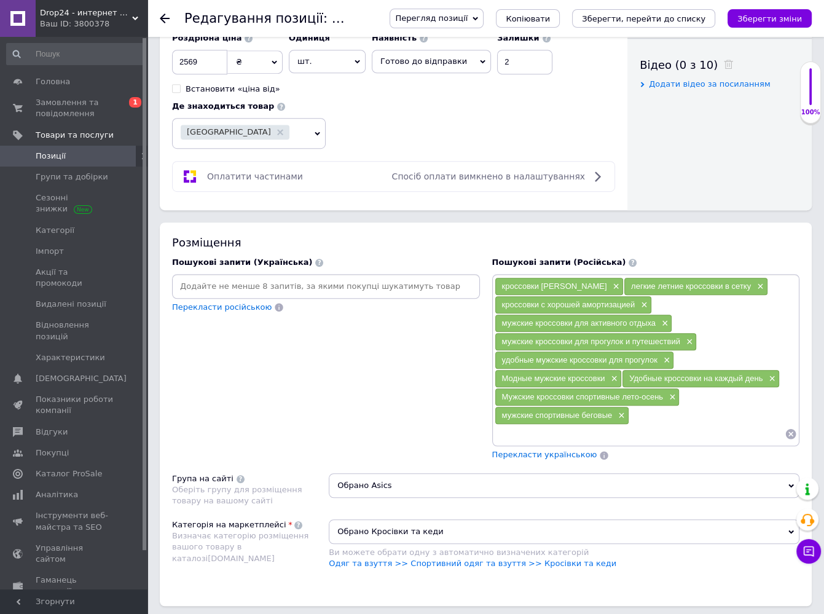
click at [640, 412] on div "кроссовки асикс кинсей × легкие летние кроссовки в сетку × кроссовки с хорошей …" at bounding box center [646, 360] width 303 height 167
click at [632, 410] on div "кроссовки асикс кинсей × легкие летние кроссовки в сетку × кроссовки с хорошей …" at bounding box center [646, 360] width 303 height 167
click at [622, 425] on input at bounding box center [640, 434] width 291 height 18
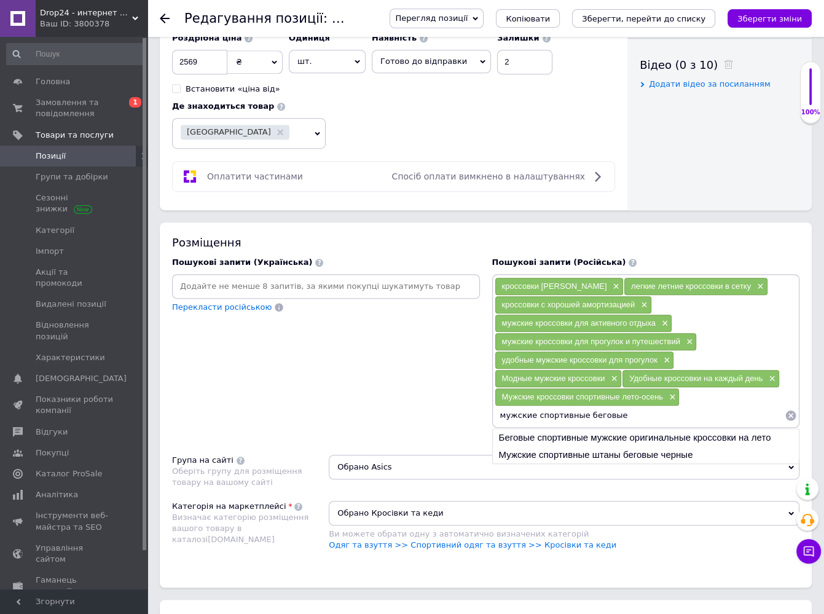
click at [535, 412] on input "мужские спортивные беговые" at bounding box center [640, 415] width 291 height 18
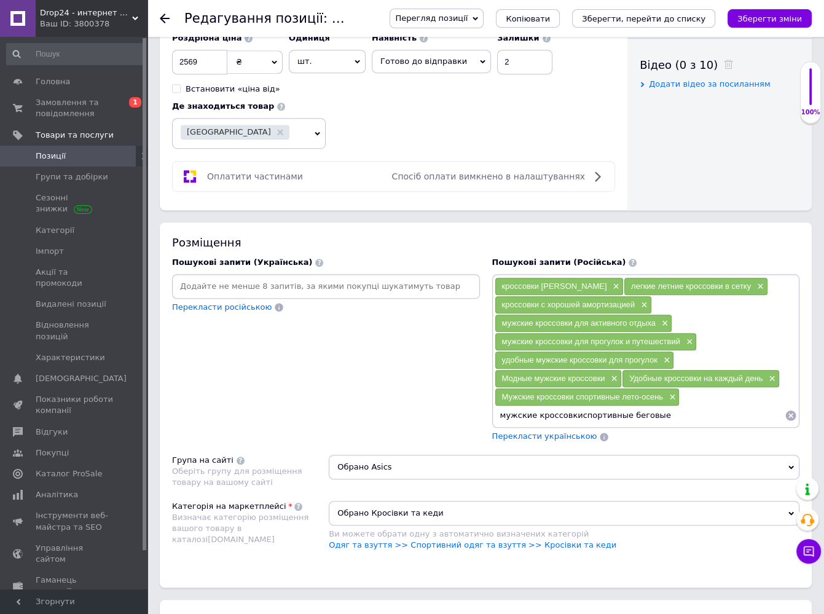
type input "мужские кроссовки спортивные беговые"
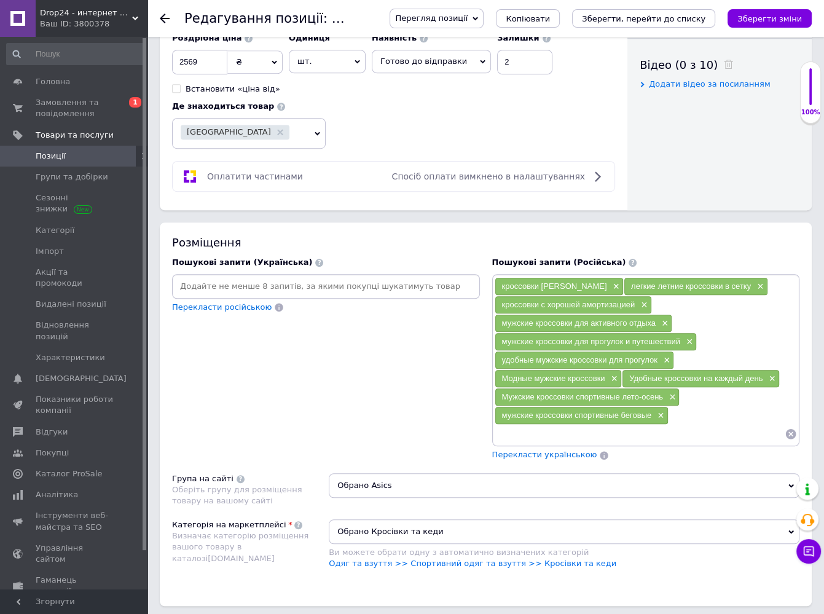
click at [721, 432] on input at bounding box center [640, 434] width 291 height 18
paste input "кроссовки в винтажном стиле"
type input "кроссовки в винтажном стиле"
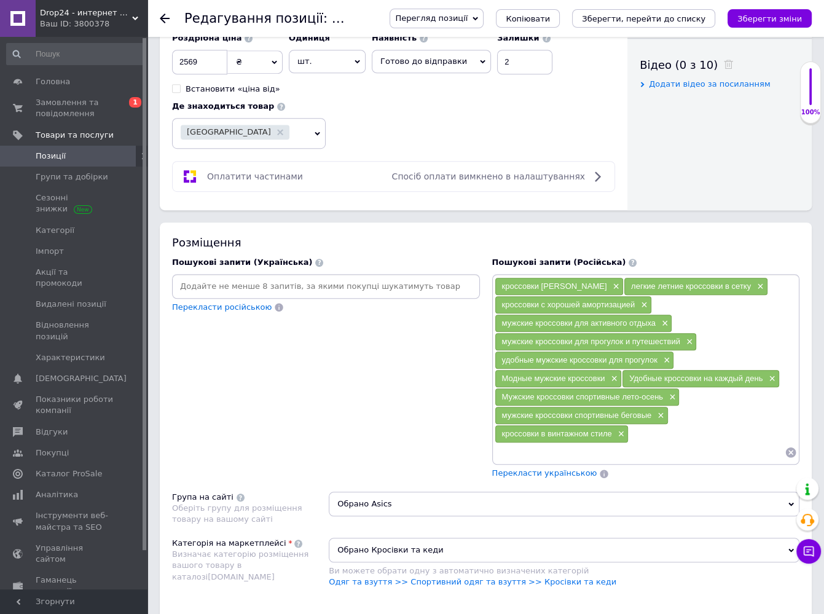
click at [732, 447] on input at bounding box center [640, 452] width 291 height 18
paste input "кроссовки casual"
type input "кроссовки casual"
click at [703, 447] on input at bounding box center [640, 452] width 291 height 18
paste input "трендовые кроссовки в стиле casual"
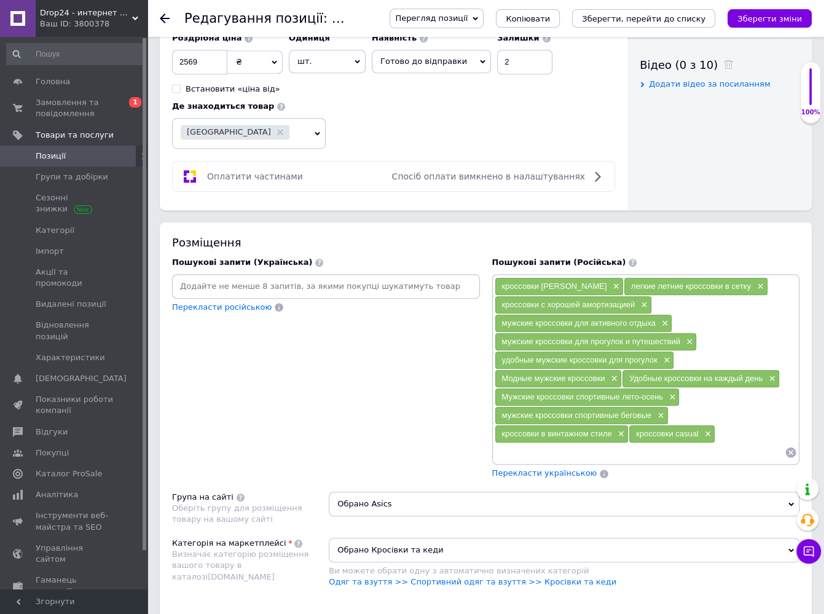
type input "трендовые кроссовки в стиле casual"
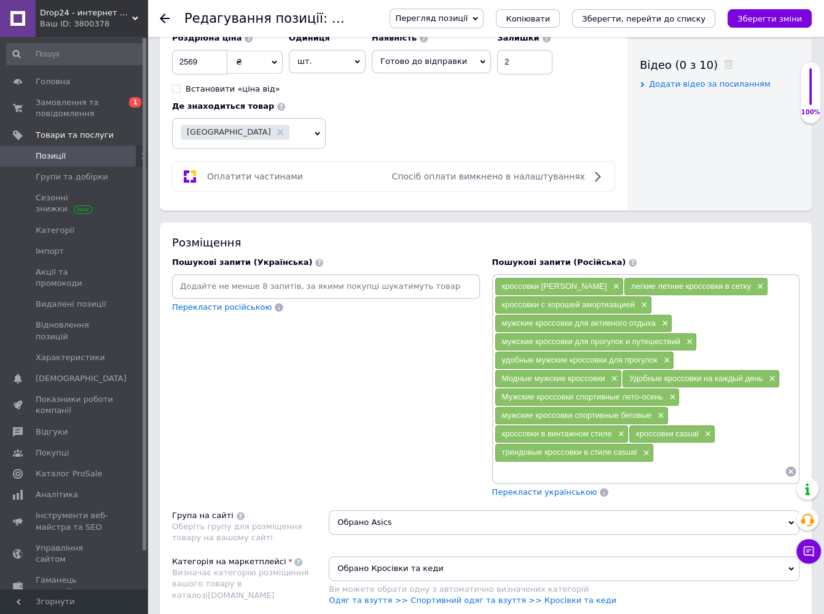
click at [723, 474] on div "кроссовки асикс кинсей × легкие летние кроссовки в сетку × кроссовки с хорошей …" at bounding box center [646, 379] width 308 height 210
paste input "кежуал мужские кроссовки кэжуал"
type input "кежуал мужские кроссовки кэжуал"
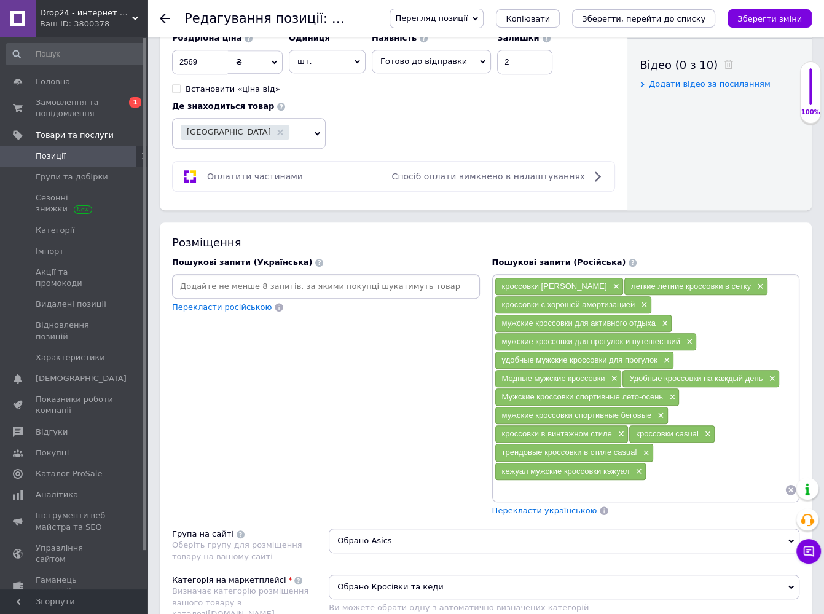
click at [673, 486] on input at bounding box center [640, 490] width 291 height 18
paste input "футуристичные мужские кроссовки"
type input "футуристичные мужские кроссовки"
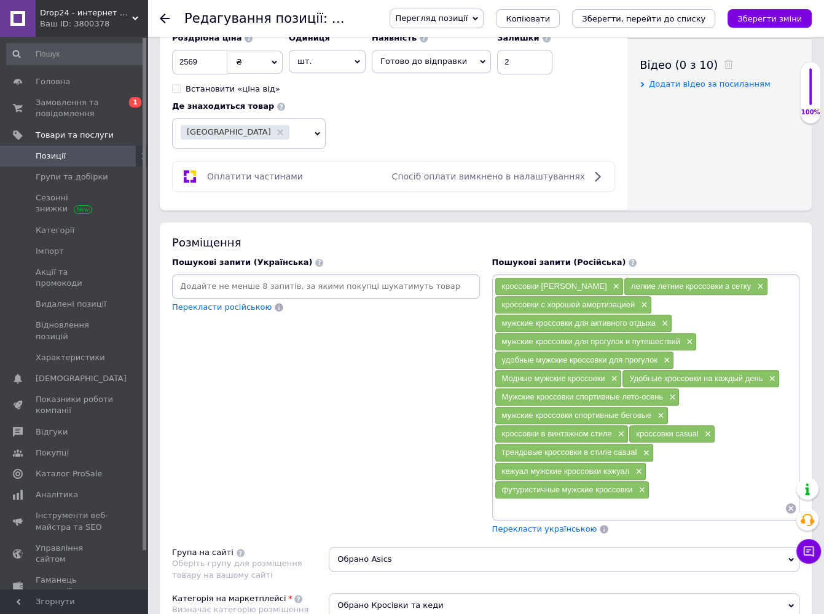
click at [673, 503] on input at bounding box center [640, 508] width 291 height 18
paste input "футуристические кроссовки"
type input "футуристические кроссовки"
click at [664, 499] on input at bounding box center [640, 508] width 291 height 18
paste input "классические мужские кроссовки"
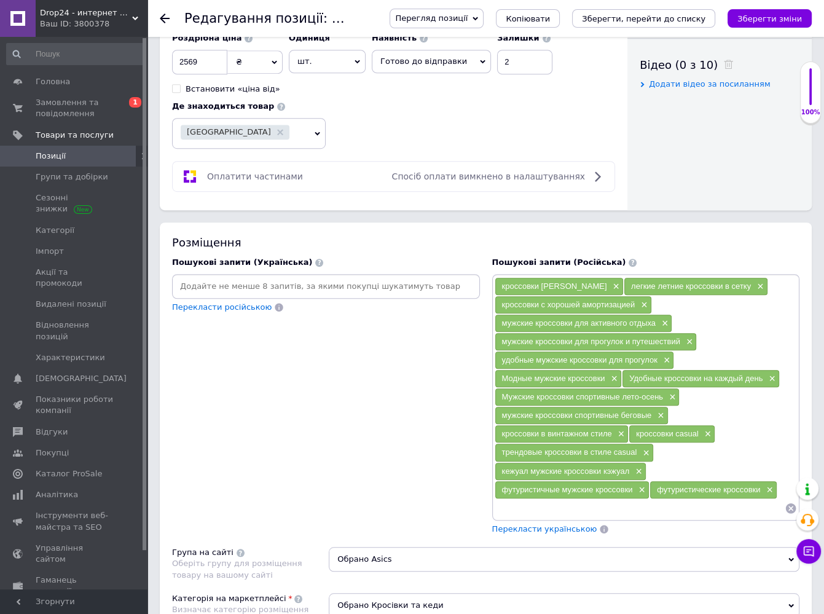
type input "классические мужские кроссовки"
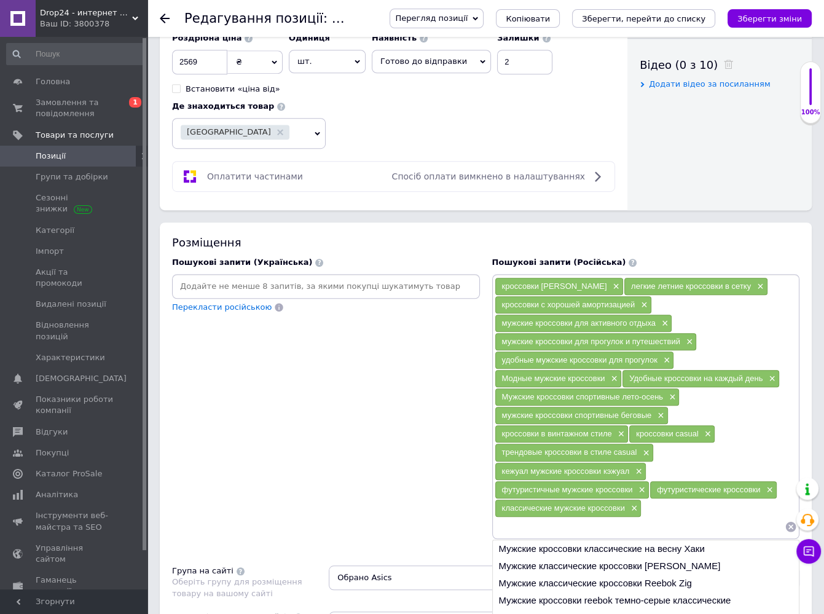
click at [672, 518] on input at bounding box center [640, 526] width 291 height 18
paste input "мужские рефлективные кроссовки"
type input "мужские рефлективные кроссовки"
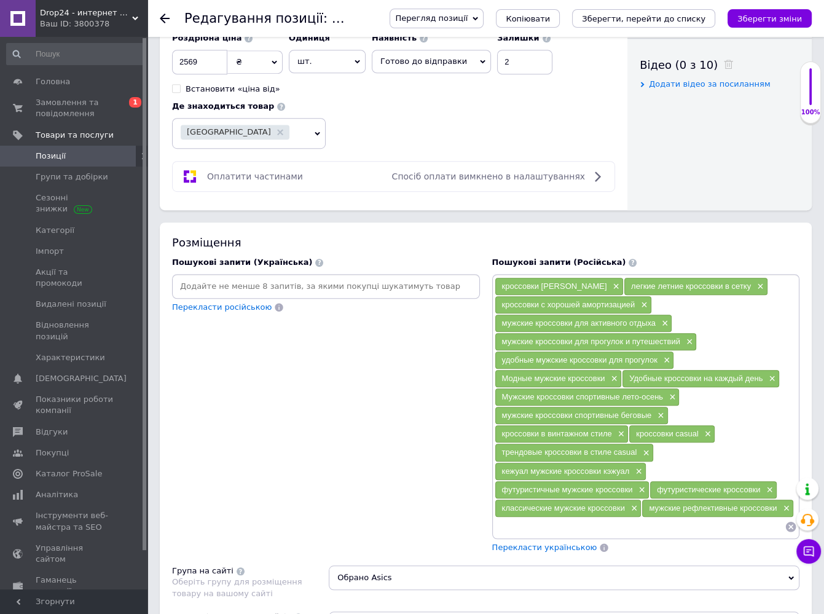
click at [718, 521] on input at bounding box center [640, 526] width 291 height 18
paste input "дышащие кроссовки в сетку"
type input "дышащие кроссовки в сетку"
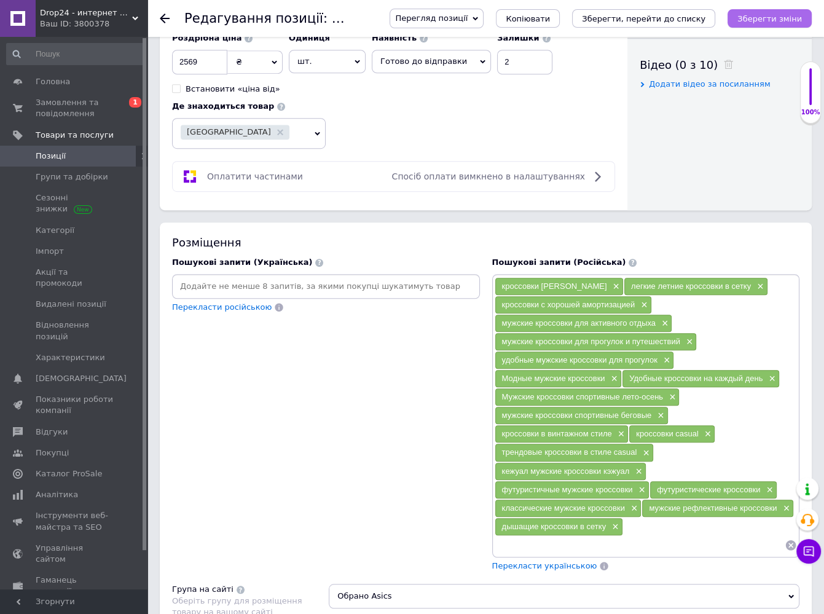
click at [761, 18] on icon "Зберегти зміни" at bounding box center [769, 18] width 65 height 9
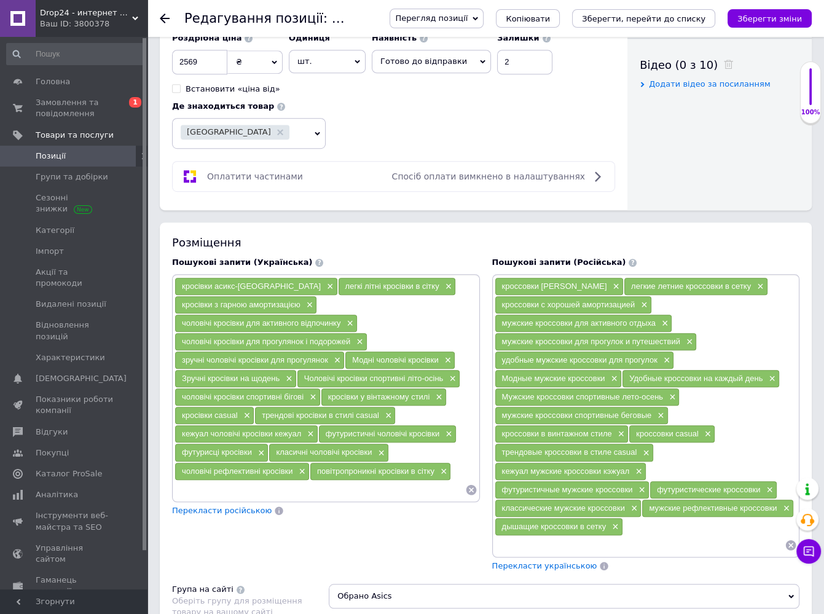
click at [256, 283] on span "кросівки асикс-[GEOGRAPHIC_DATA]" at bounding box center [251, 285] width 139 height 9
click at [248, 283] on span "кросівки асикс-[GEOGRAPHIC_DATA]" at bounding box center [251, 285] width 139 height 9
click at [258, 283] on span "кросівки асикс-[GEOGRAPHIC_DATA]" at bounding box center [251, 285] width 139 height 9
click at [324, 281] on span "×" at bounding box center [329, 286] width 10 height 10
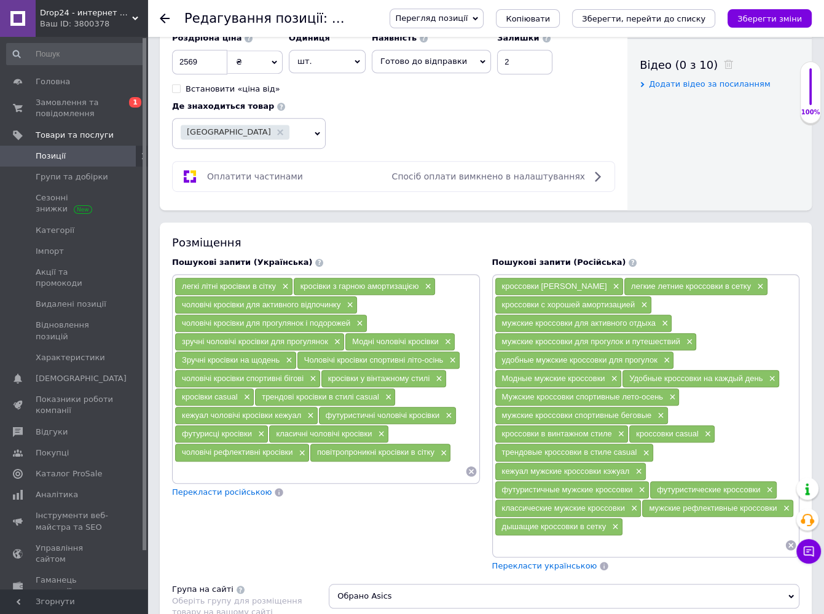
drag, startPoint x: 264, startPoint y: 478, endPoint x: 271, endPoint y: 468, distance: 12.8
click at [264, 477] on div "легкі літні кросівки в сітку × кросівки з гарною амортизацією × чоловічі кросів…" at bounding box center [326, 386] width 308 height 224
click at [271, 468] on input at bounding box center [320, 471] width 291 height 18
type input "чоловічі кросівки [PERSON_NAME]"
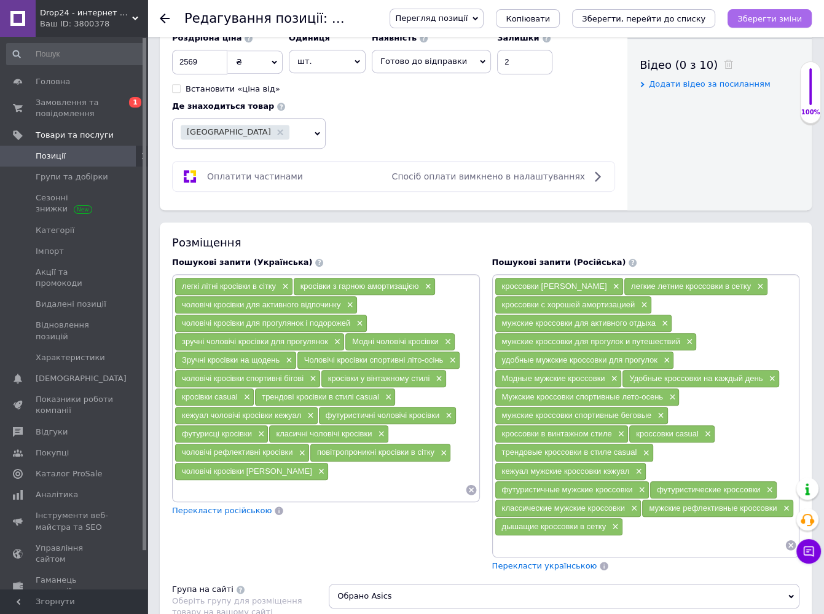
click at [759, 21] on icon "Зберегти зміни" at bounding box center [769, 18] width 65 height 9
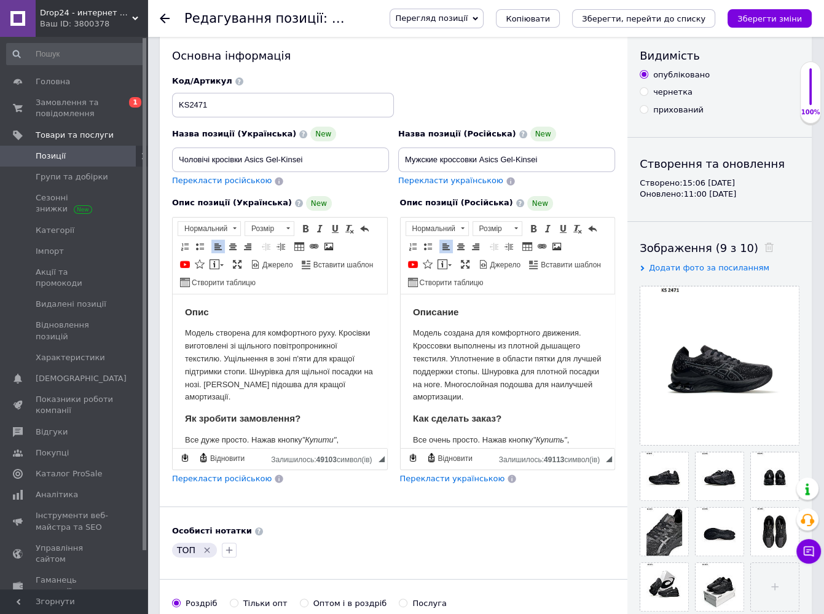
scroll to position [0, 0]
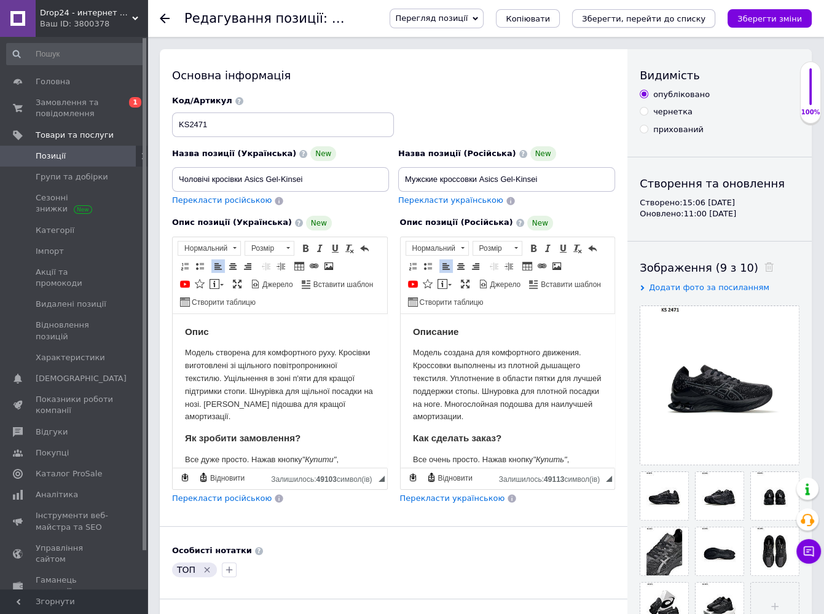
click at [637, 15] on icon "Зберегти, перейти до списку" at bounding box center [644, 18] width 124 height 9
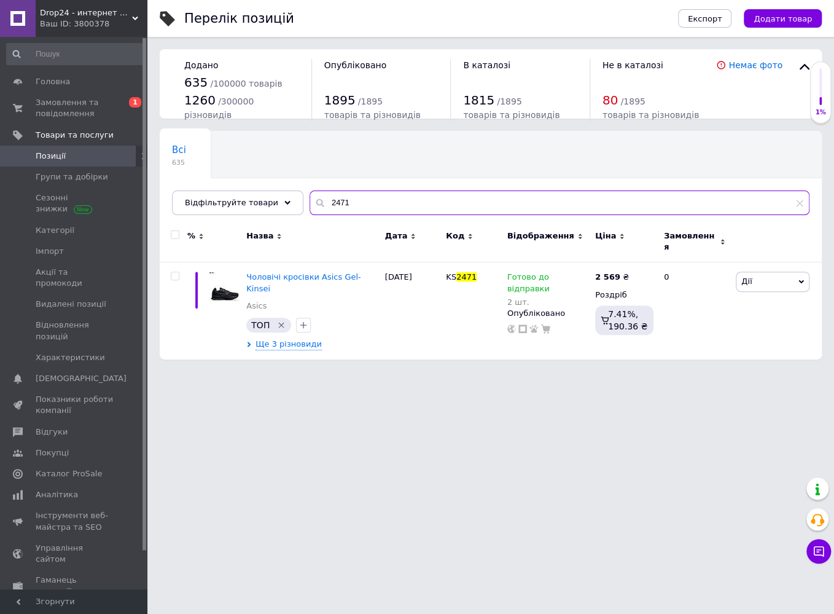
click at [321, 198] on input "2471" at bounding box center [560, 202] width 500 height 25
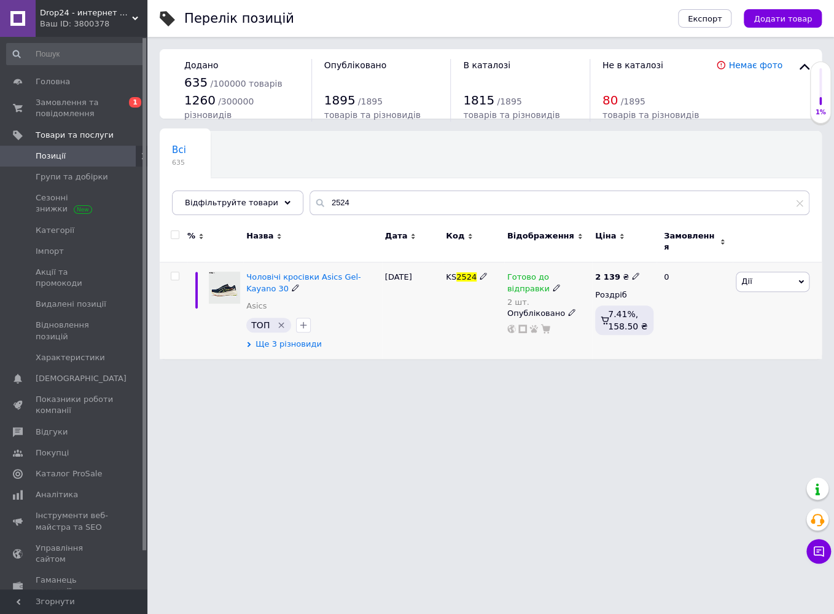
click at [294, 339] on span "Ще 3 різновиди" at bounding box center [289, 344] width 66 height 11
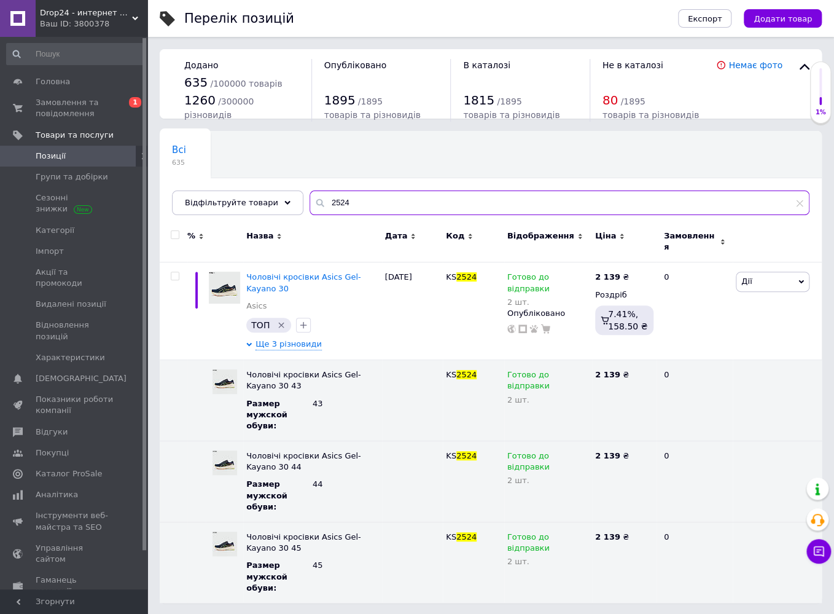
drag, startPoint x: 341, startPoint y: 203, endPoint x: 290, endPoint y: 197, distance: 51.4
click at [292, 197] on div "Всі 635 Ok Відфільтровано... Зберегти Нічого не знайдено Можливо, помилка у сло…" at bounding box center [491, 173] width 662 height 84
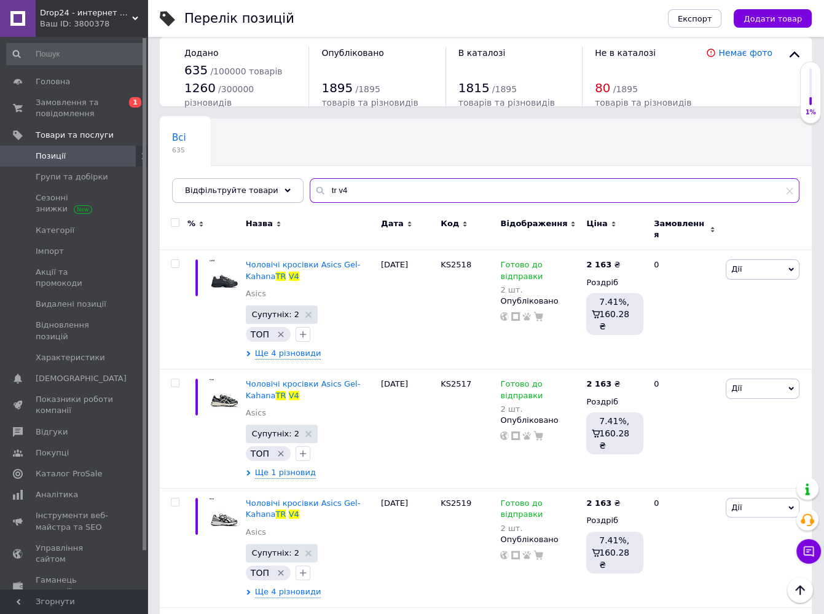
scroll to position [5, 0]
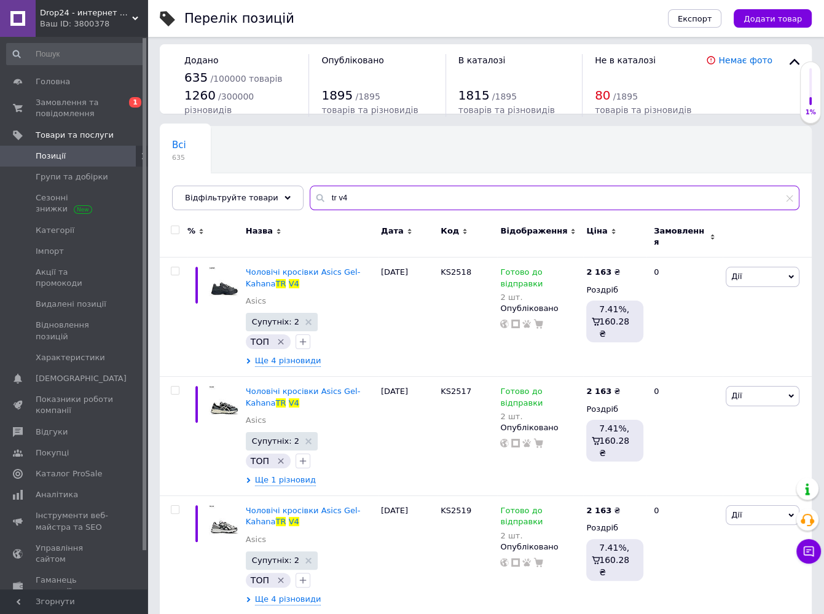
drag, startPoint x: 327, startPoint y: 197, endPoint x: 334, endPoint y: 200, distance: 7.8
click at [334, 200] on input "tr v4" at bounding box center [555, 198] width 490 height 25
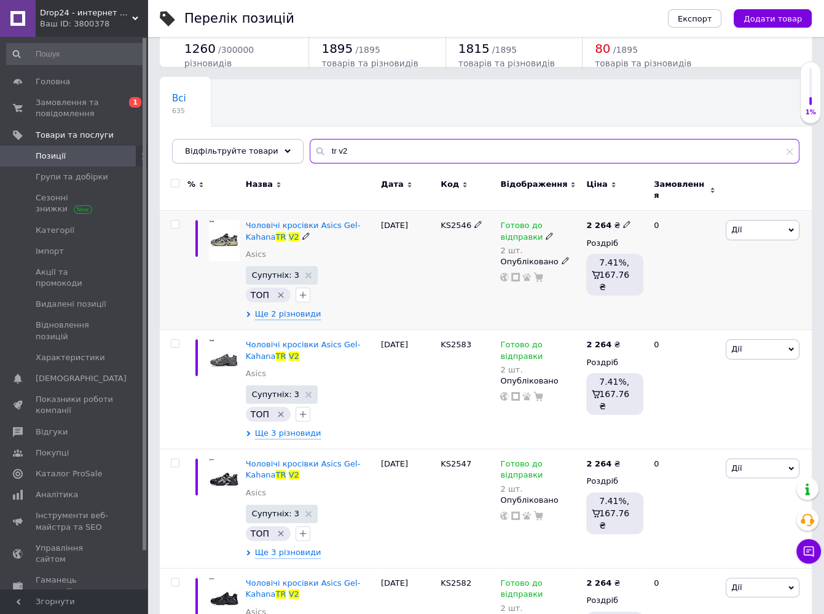
scroll to position [128, 0]
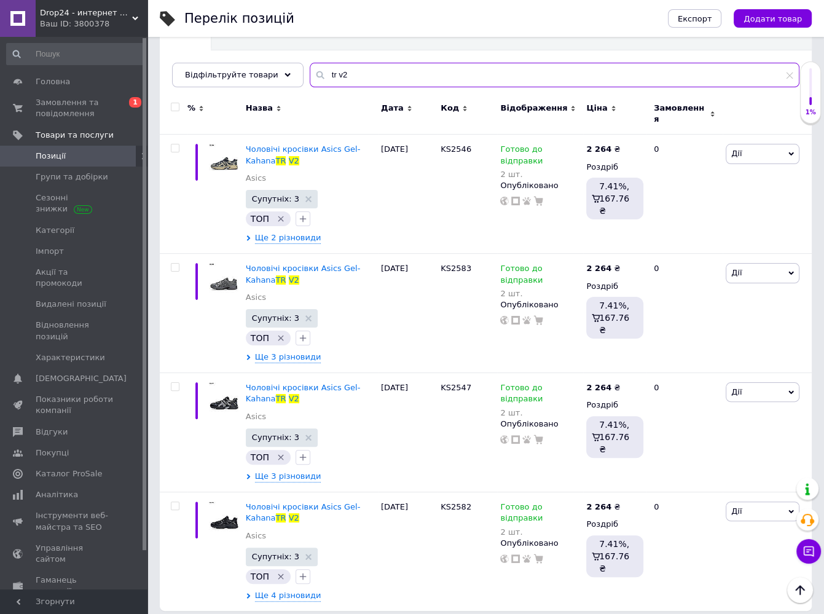
drag, startPoint x: 327, startPoint y: 71, endPoint x: 334, endPoint y: 73, distance: 7.0
click at [334, 73] on input "tr v2" at bounding box center [555, 75] width 490 height 25
type input "tr v4"
